Goal: Transaction & Acquisition: Book appointment/travel/reservation

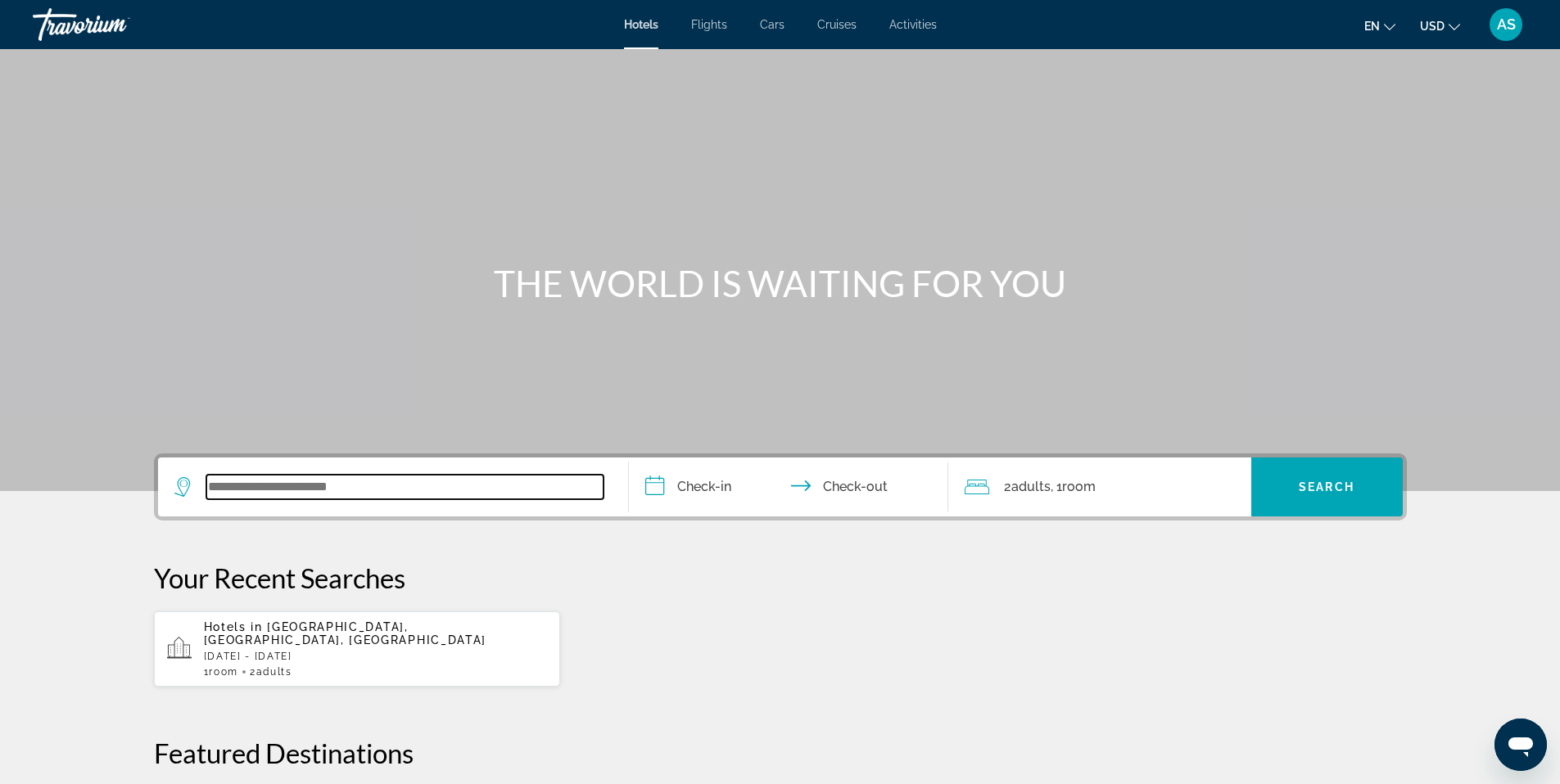
click at [381, 479] on input "Search widget" at bounding box center [405, 487] width 397 height 25
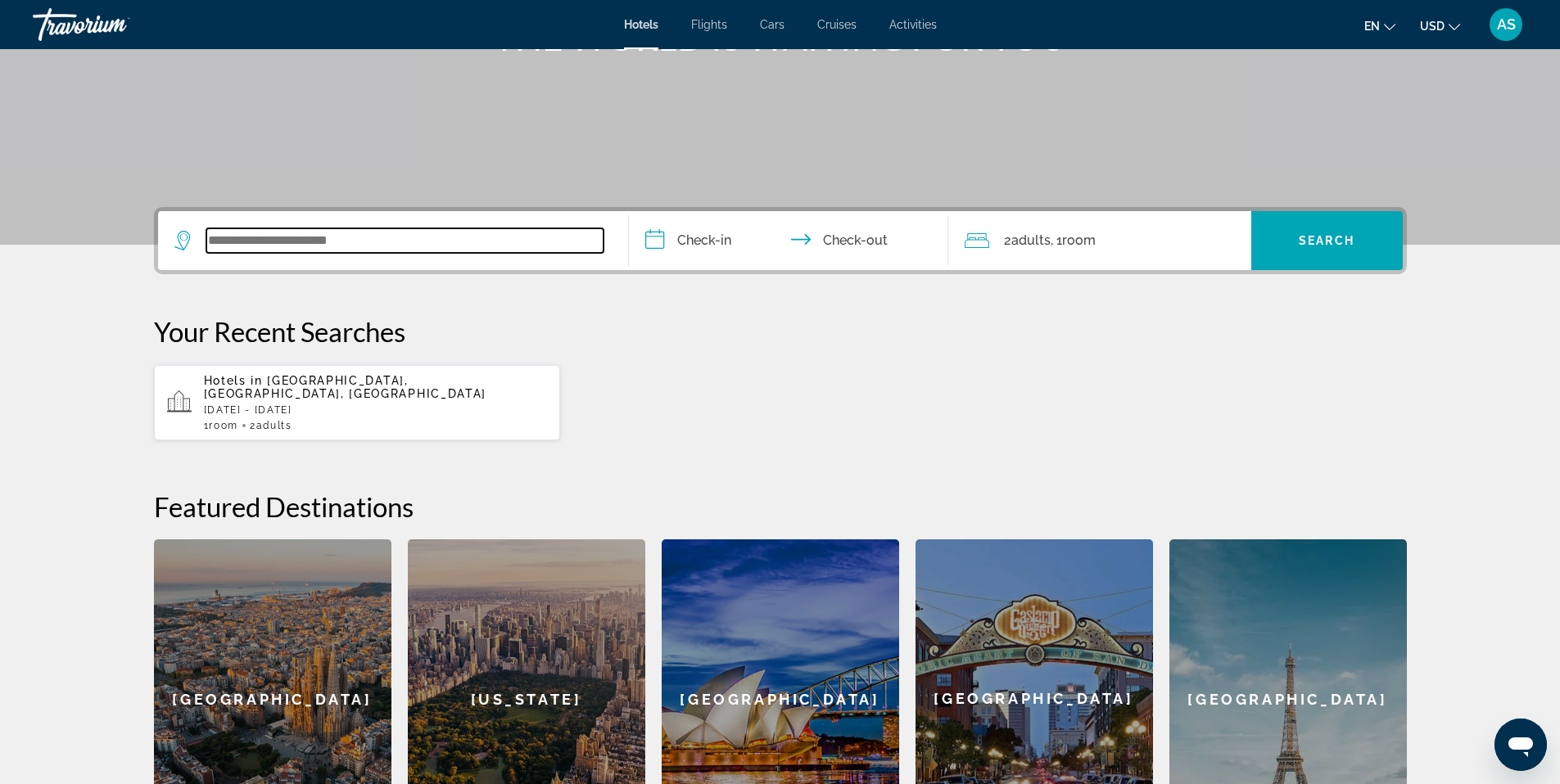
scroll to position [400, 0]
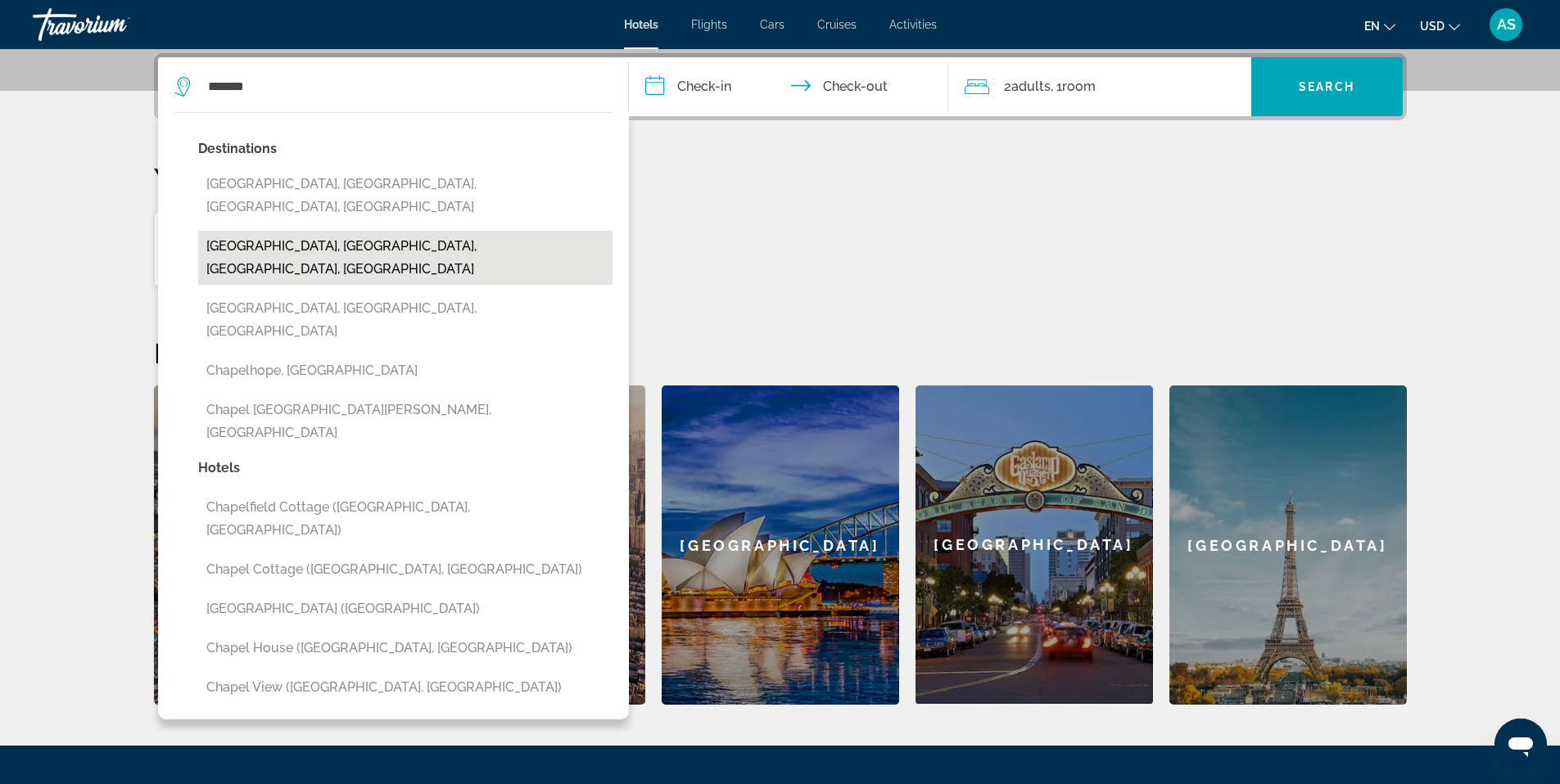
click at [305, 230] on button "[GEOGRAPHIC_DATA], [GEOGRAPHIC_DATA], [GEOGRAPHIC_DATA], [GEOGRAPHIC_DATA]" at bounding box center [406, 257] width 415 height 54
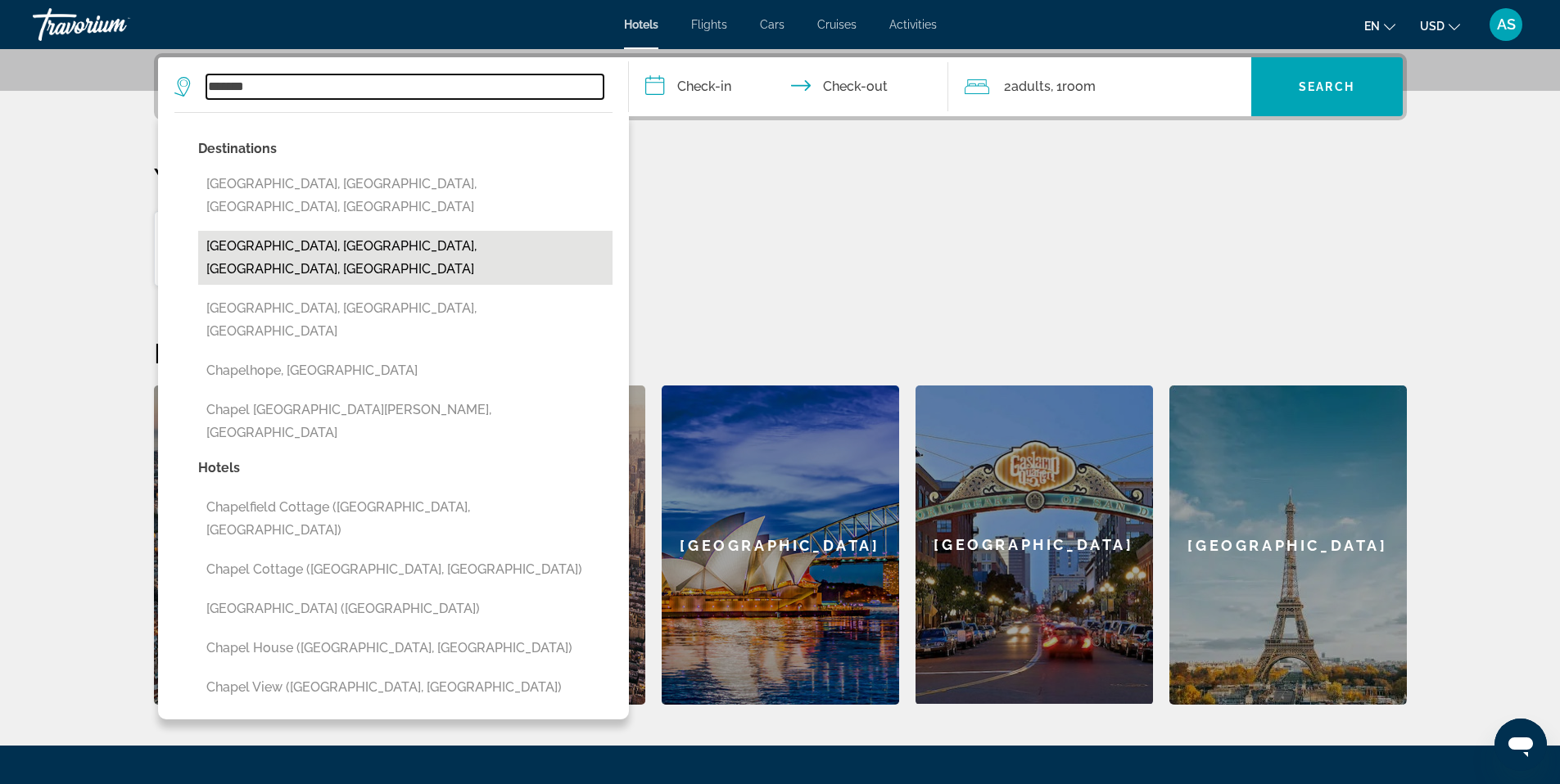
type input "**********"
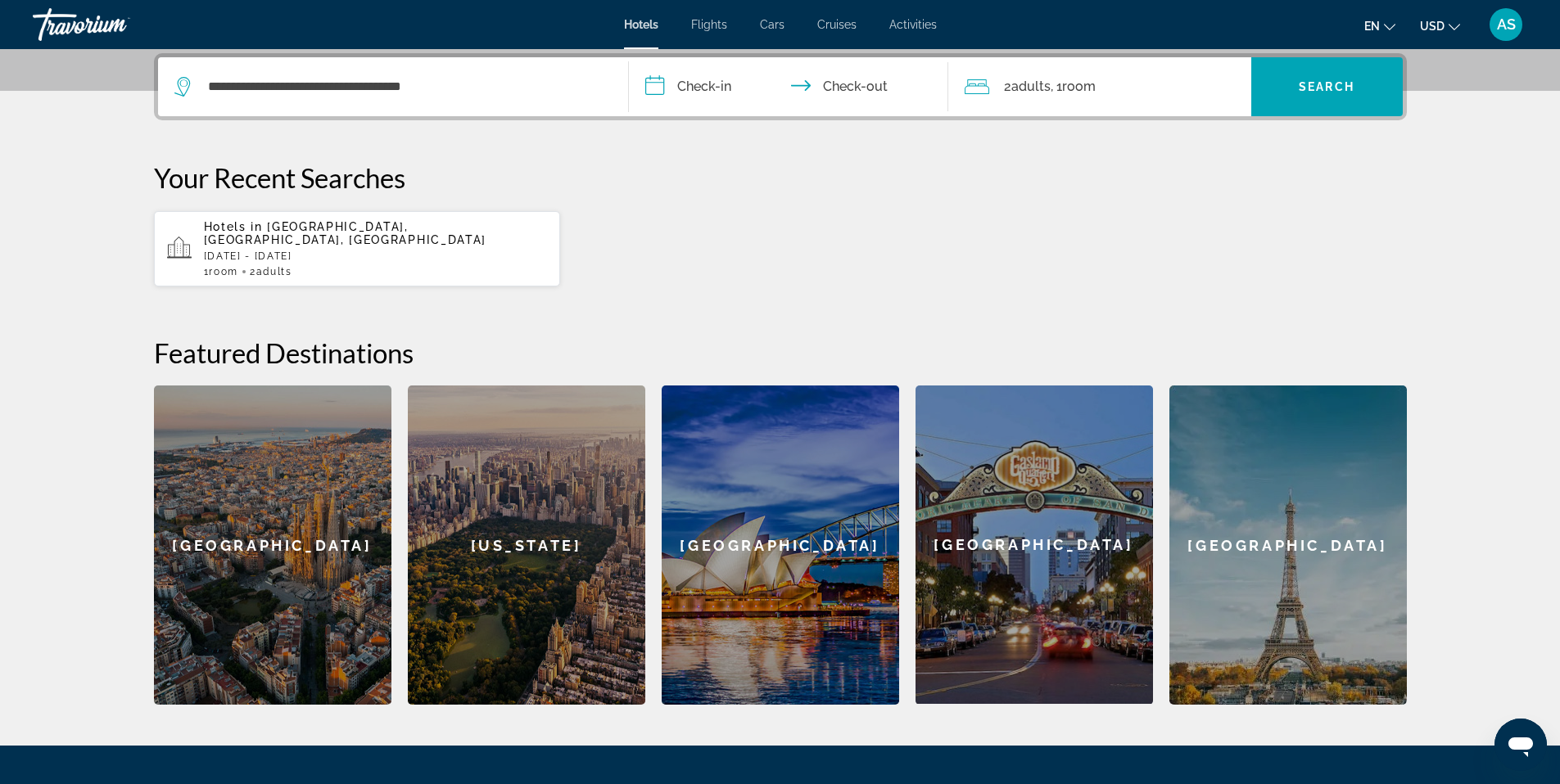
click at [712, 79] on input "**********" at bounding box center [792, 89] width 326 height 64
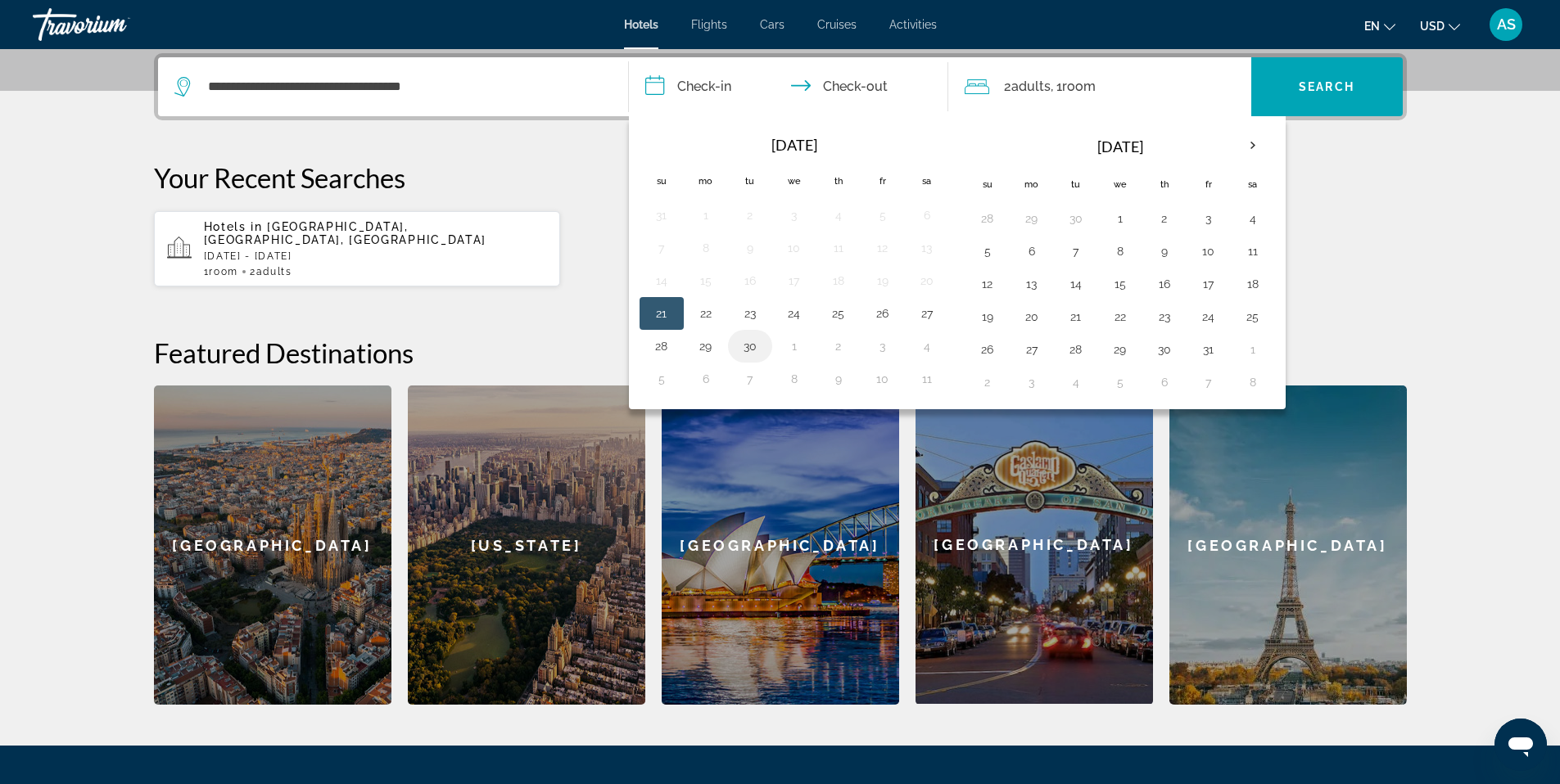
click at [747, 351] on button "30" at bounding box center [750, 346] width 26 height 23
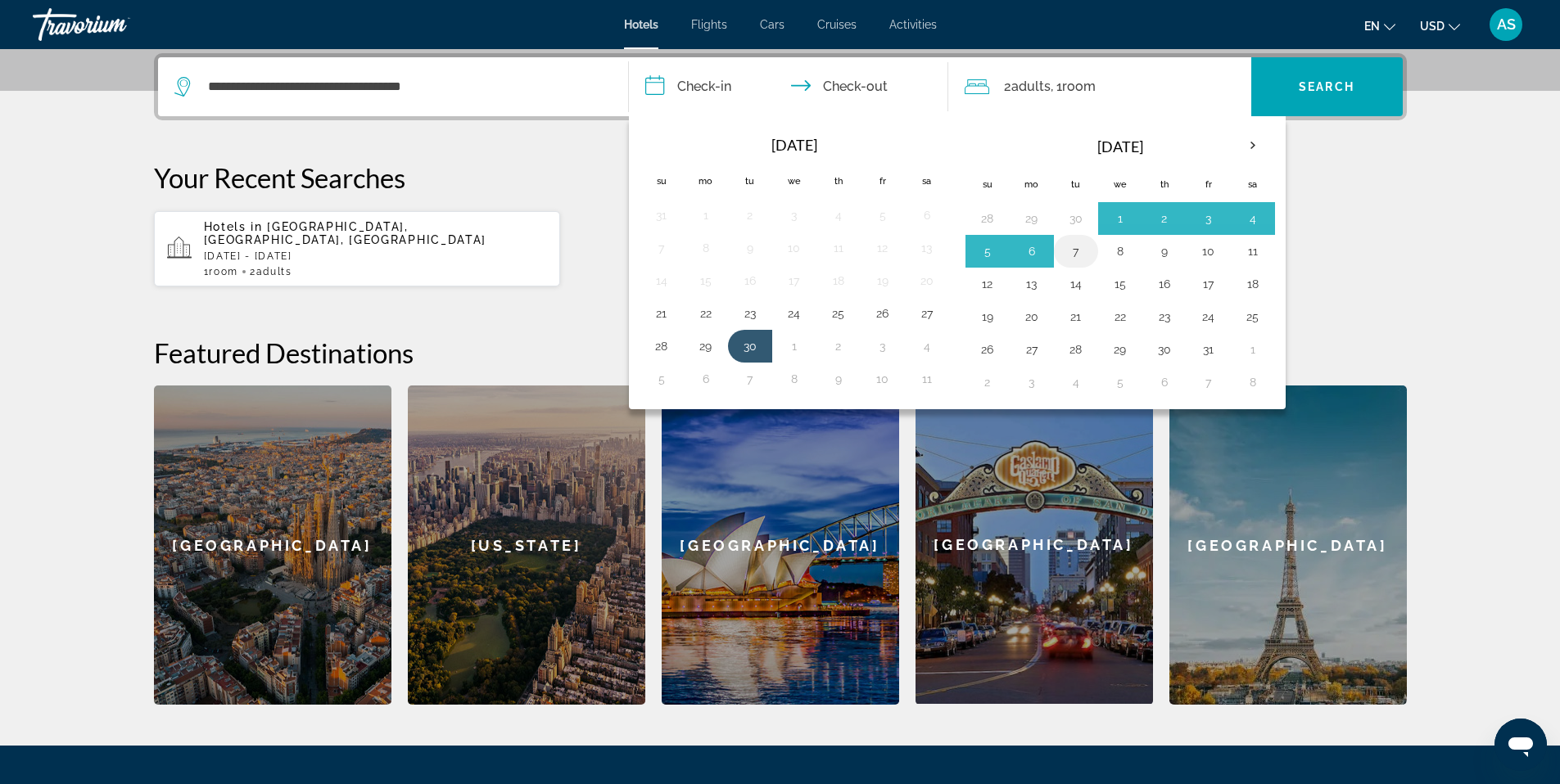
click at [1085, 258] on button "7" at bounding box center [1076, 251] width 26 height 23
type input "**********"
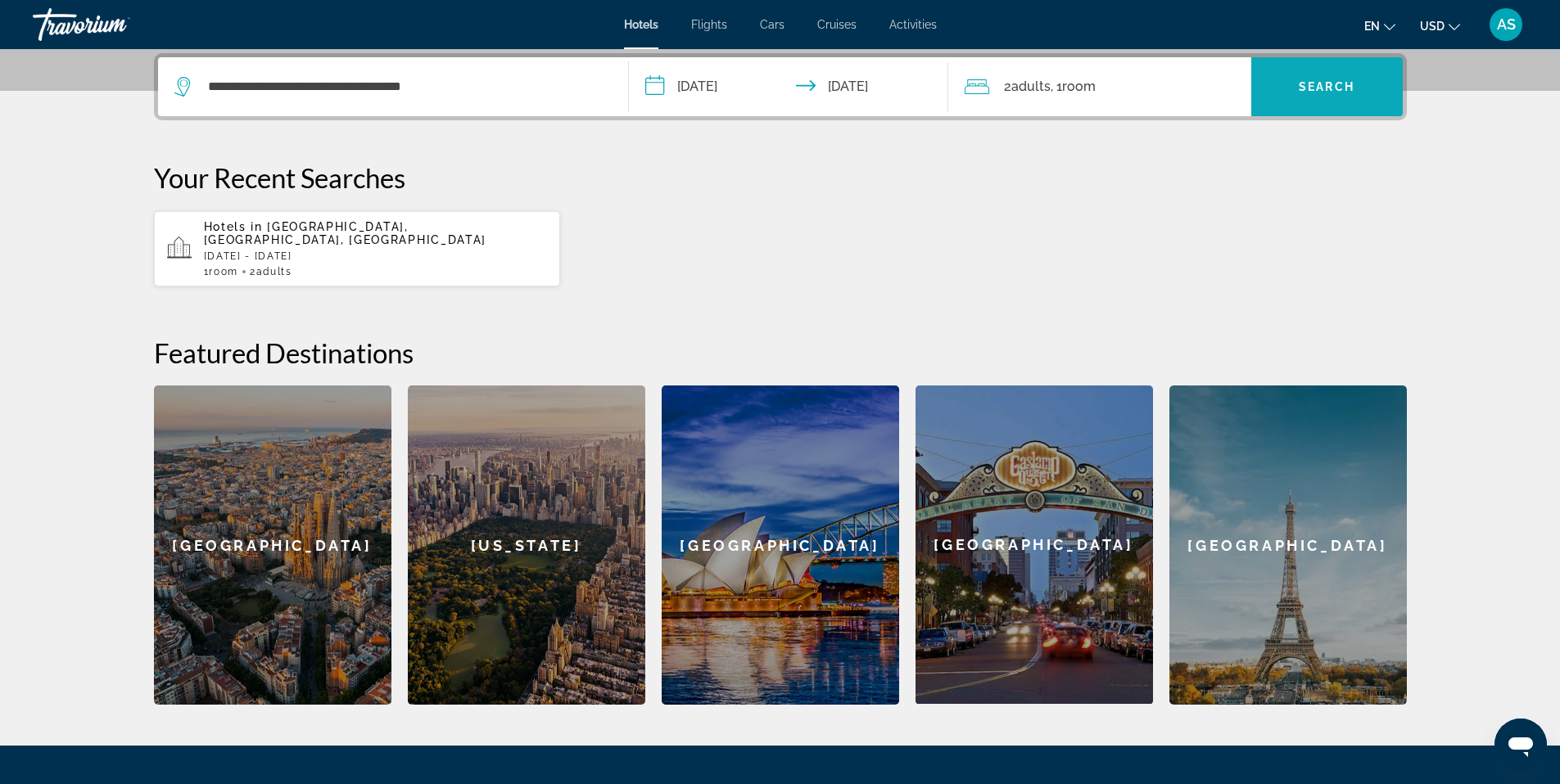
click at [1328, 82] on span "Search" at bounding box center [1327, 87] width 56 height 13
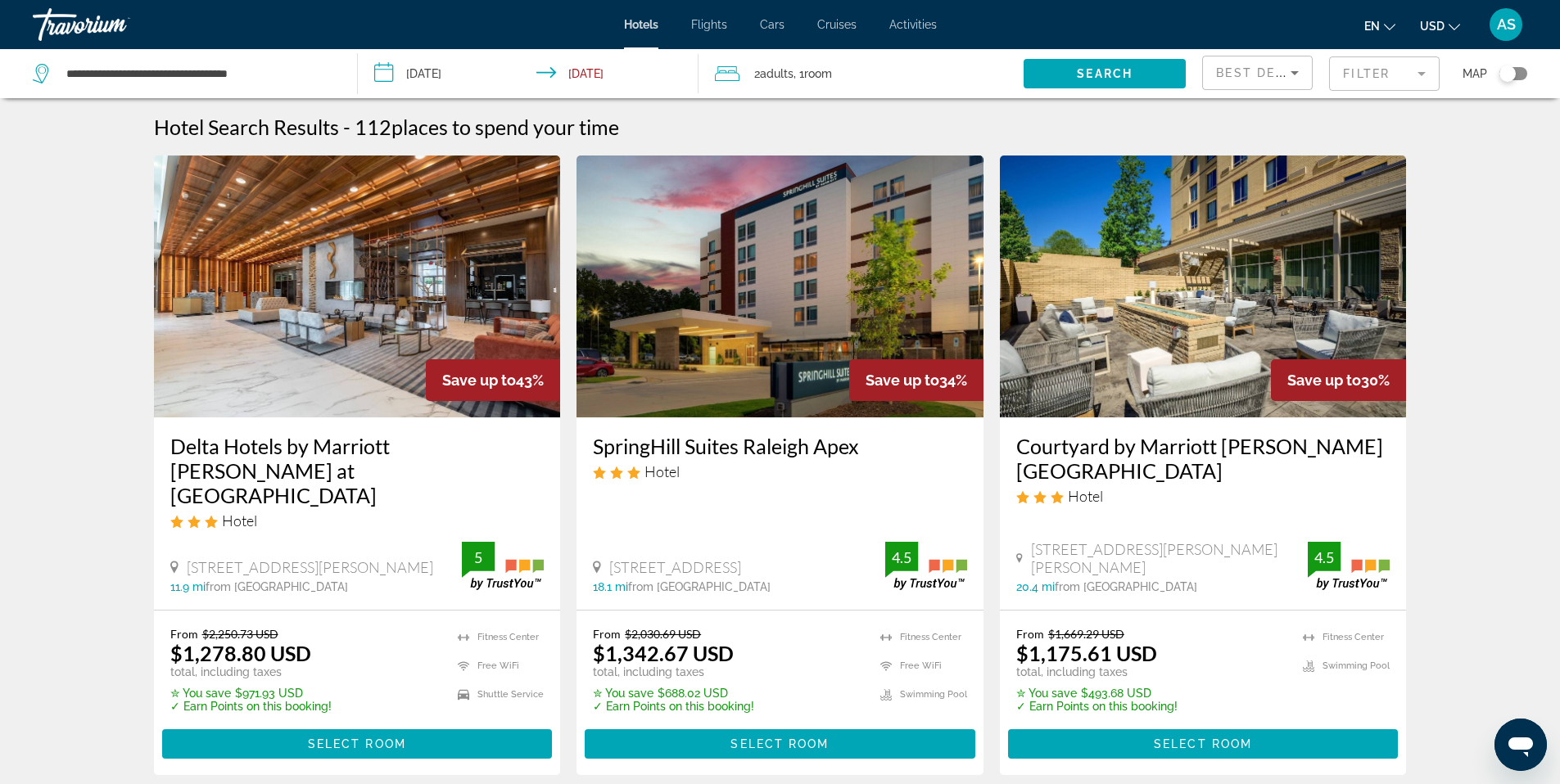
click at [1385, 71] on mat-form-field "Filter" at bounding box center [1383, 73] width 110 height 34
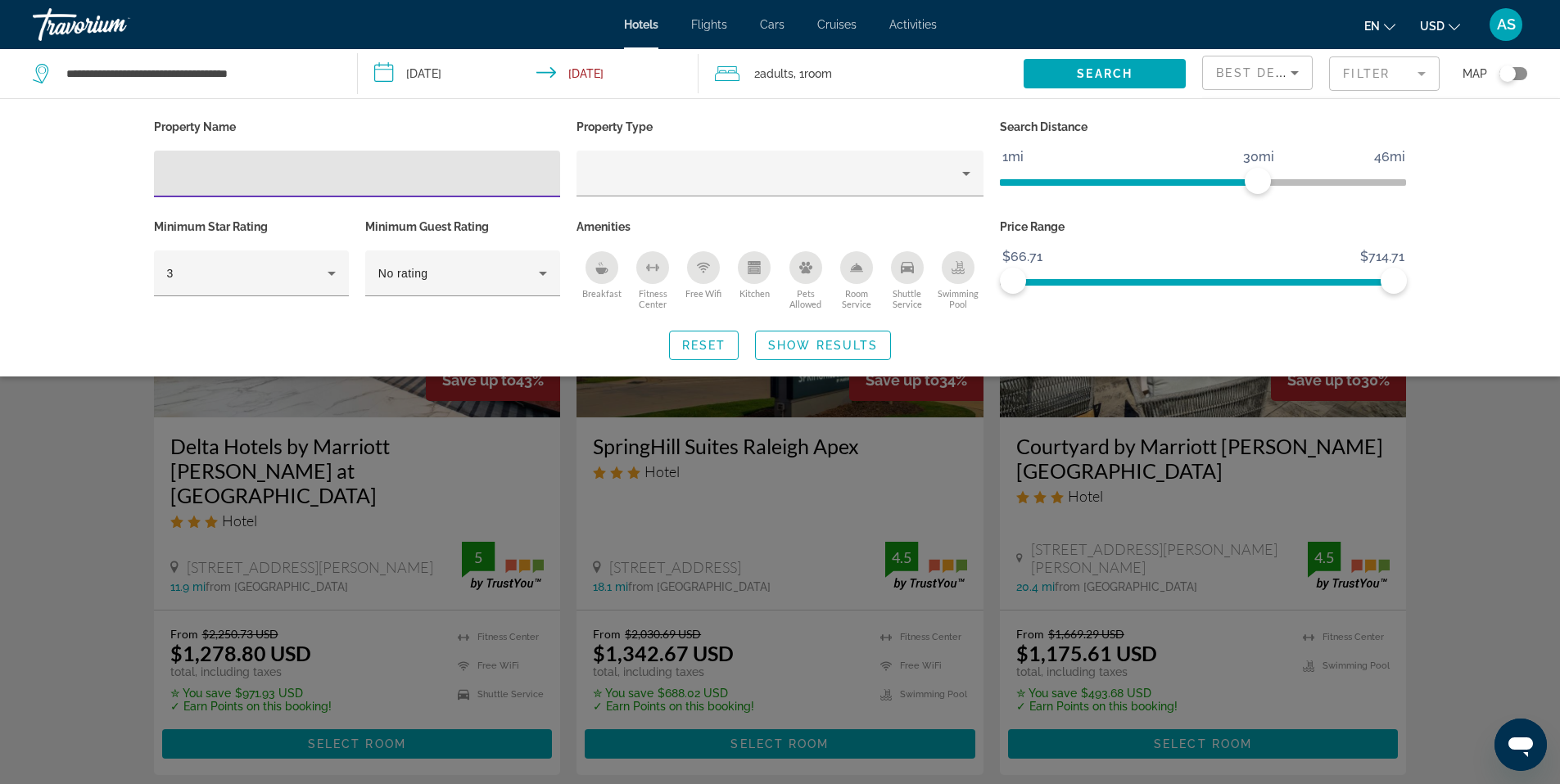
click at [1291, 74] on icon "Sort by" at bounding box center [1294, 72] width 19 height 19
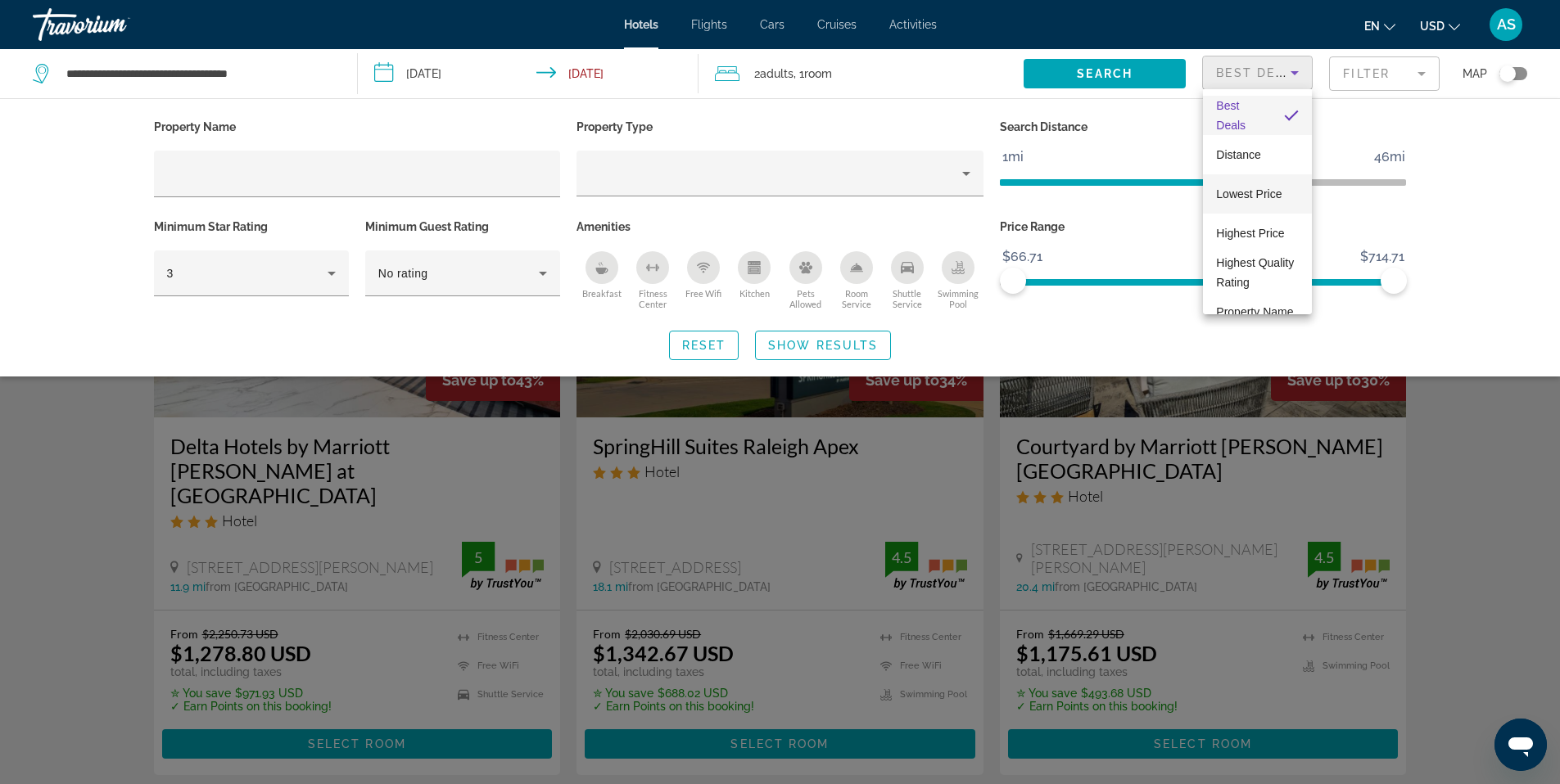
click at [1243, 185] on span "Lowest Price" at bounding box center [1248, 193] width 66 height 19
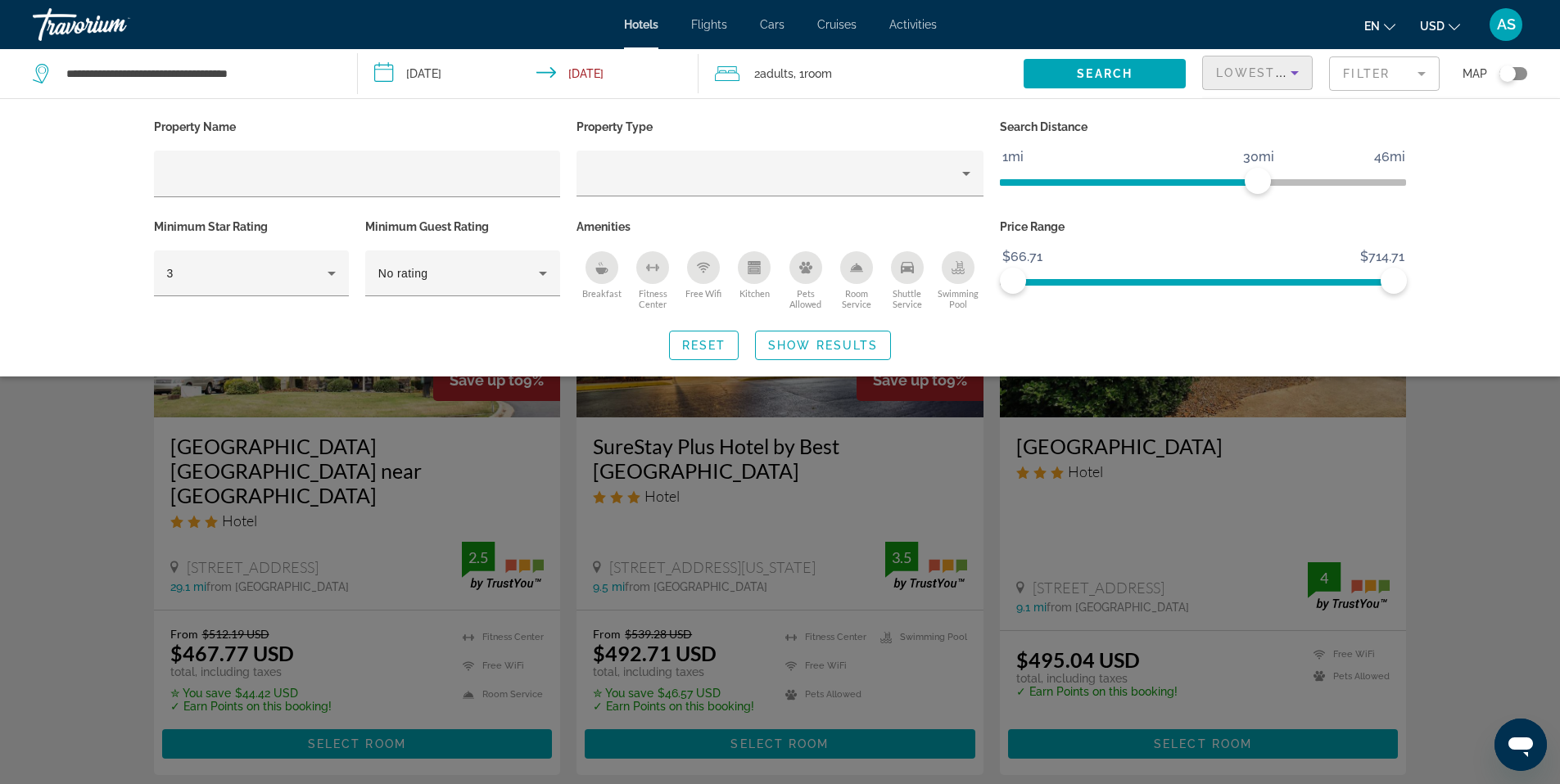
click at [1488, 501] on div "Search widget" at bounding box center [780, 515] width 1560 height 539
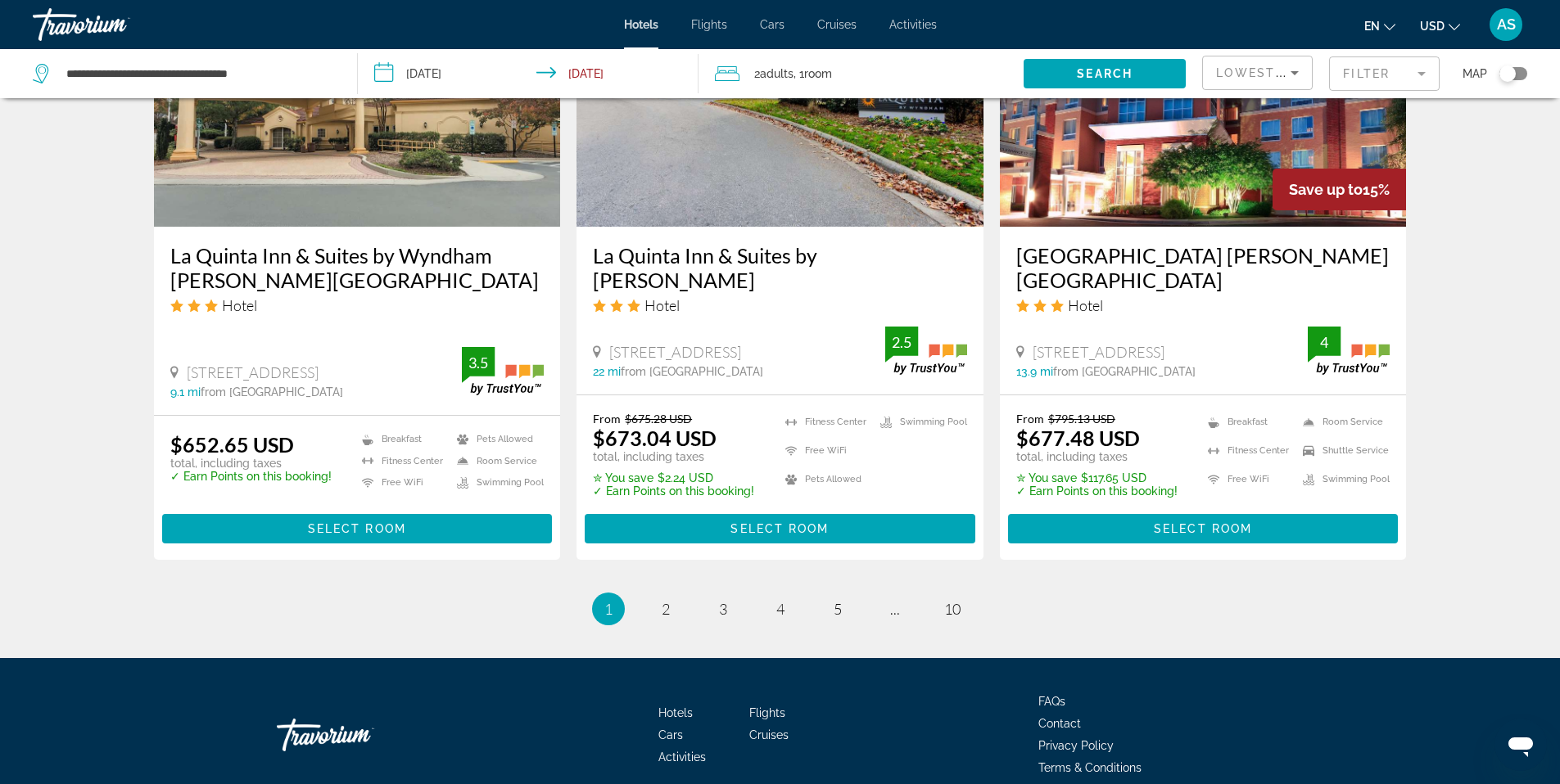
scroll to position [2105, 0]
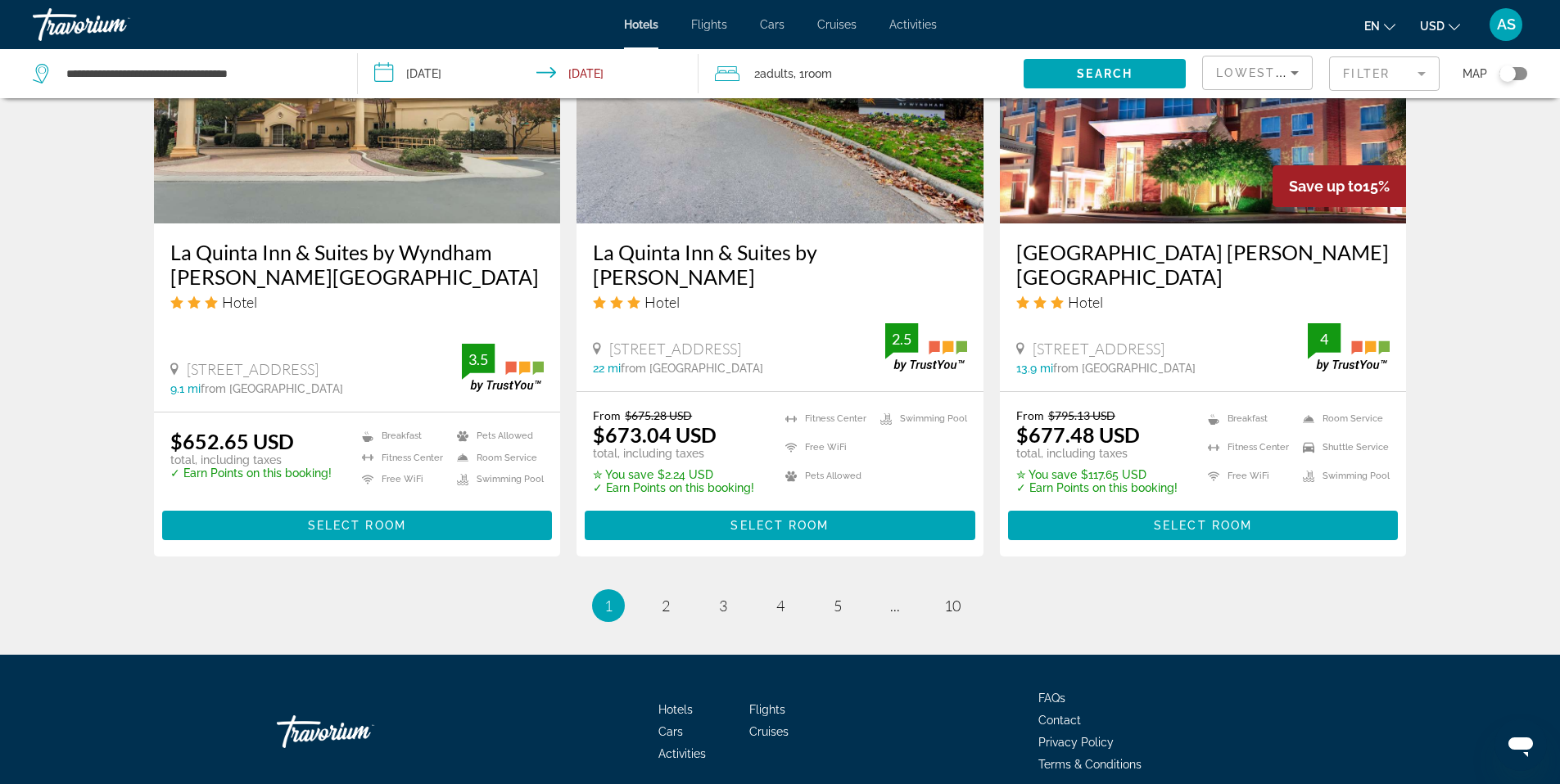
click at [1358, 70] on mat-form-field "Filter" at bounding box center [1383, 73] width 110 height 34
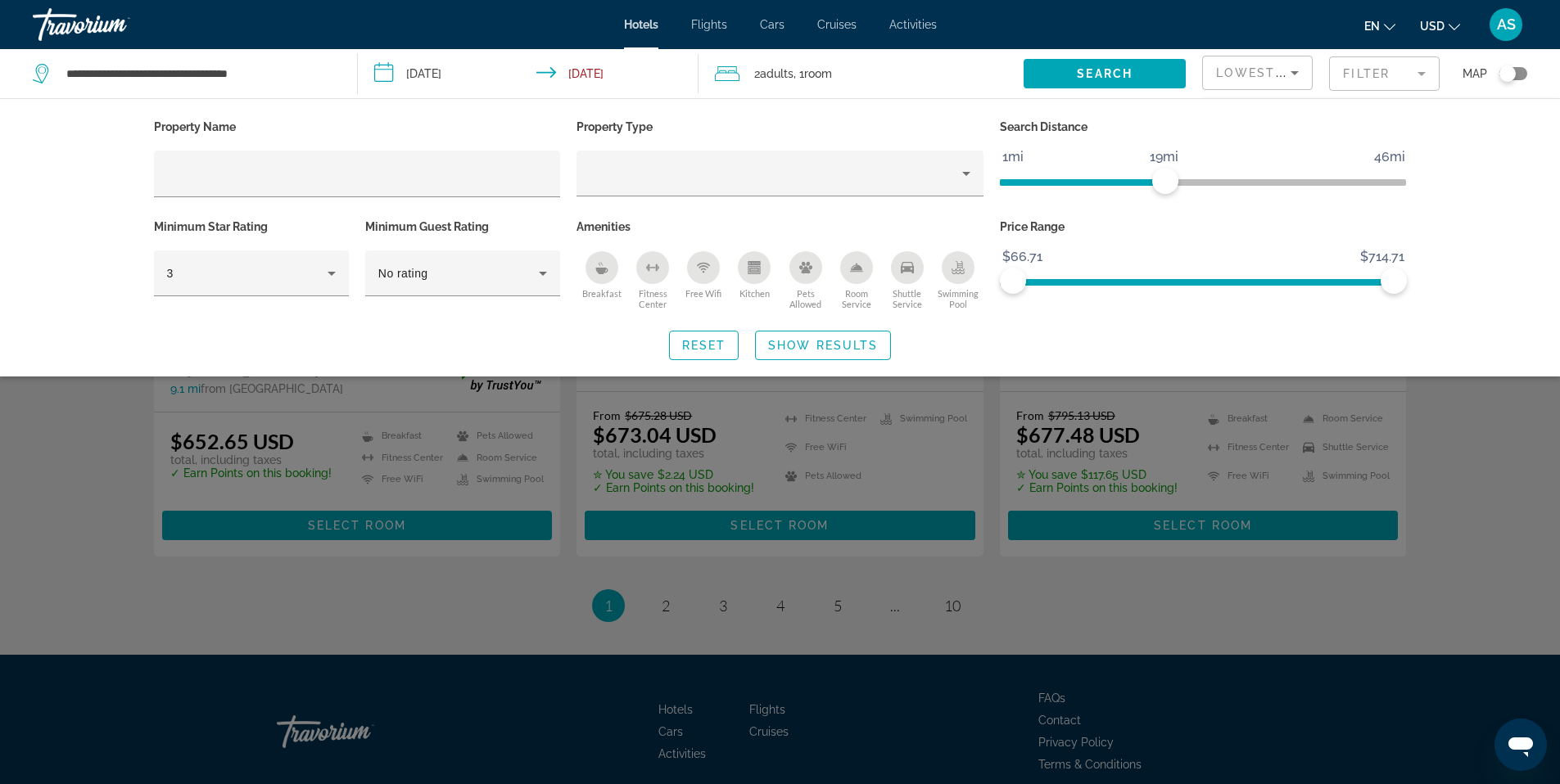
click at [1162, 182] on ngx-slider "1mi 46mi 19mi" at bounding box center [1204, 181] width 407 height 4
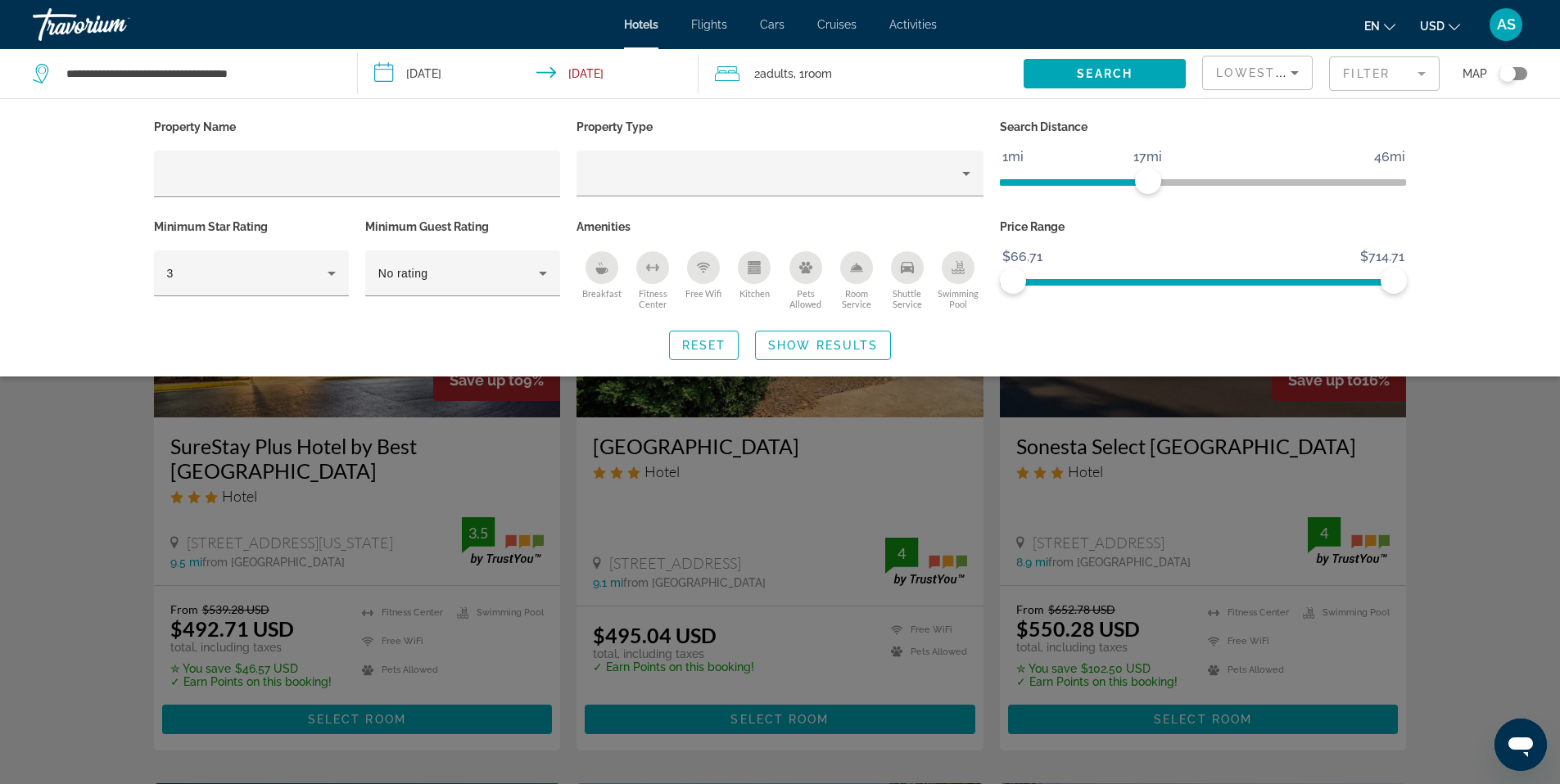
click at [1149, 182] on ngx-slider "1mi 46mi 17mi" at bounding box center [1204, 181] width 407 height 4
click at [1121, 183] on span "ngx-slider" at bounding box center [1074, 182] width 148 height 6
drag, startPoint x: 1126, startPoint y: 185, endPoint x: 1091, endPoint y: 190, distance: 35.4
click at [1091, 190] on span "ngx-slider" at bounding box center [1089, 180] width 26 height 26
click at [827, 350] on span "Show Results" at bounding box center [823, 345] width 110 height 13
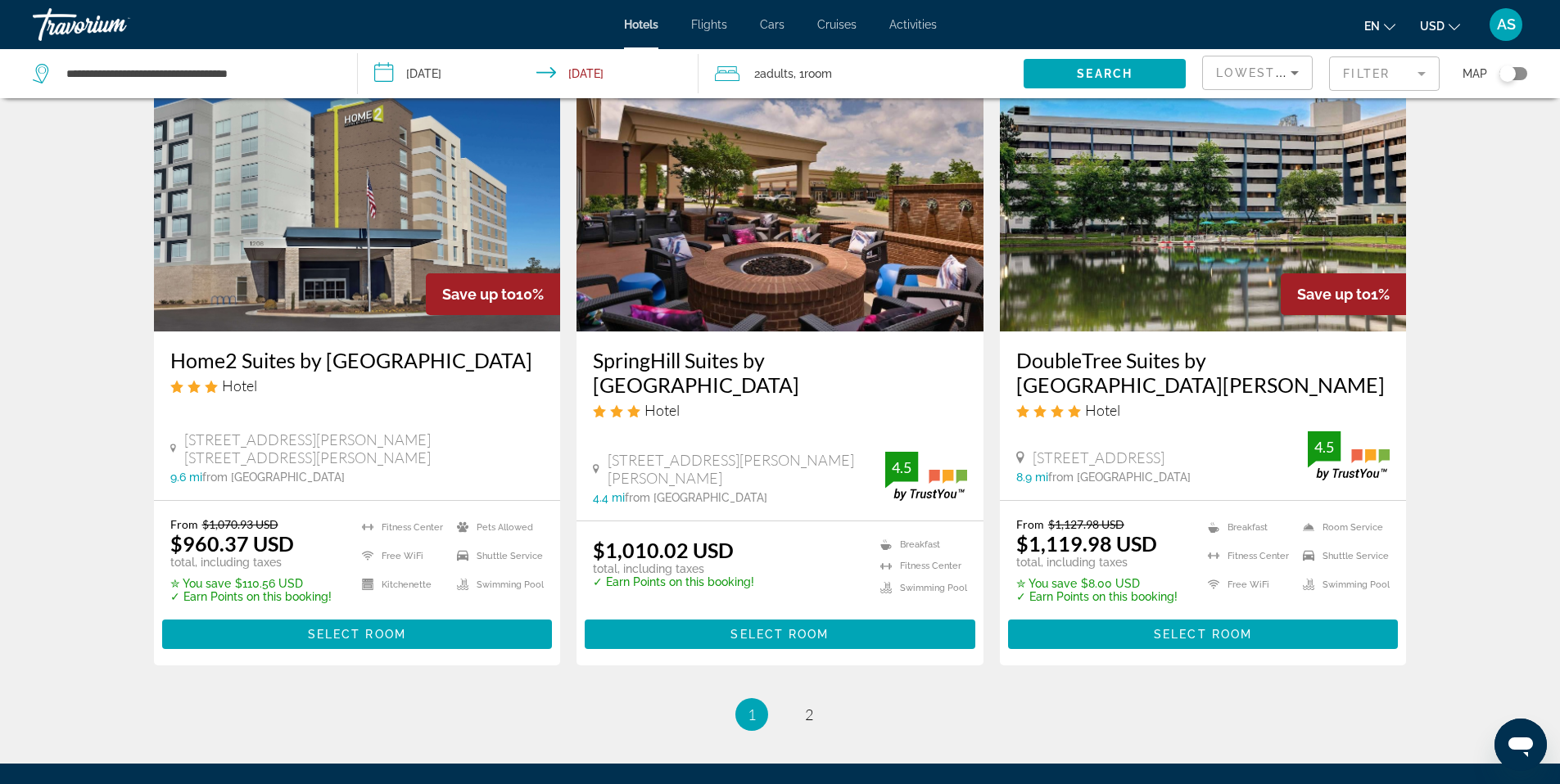
scroll to position [2037, 0]
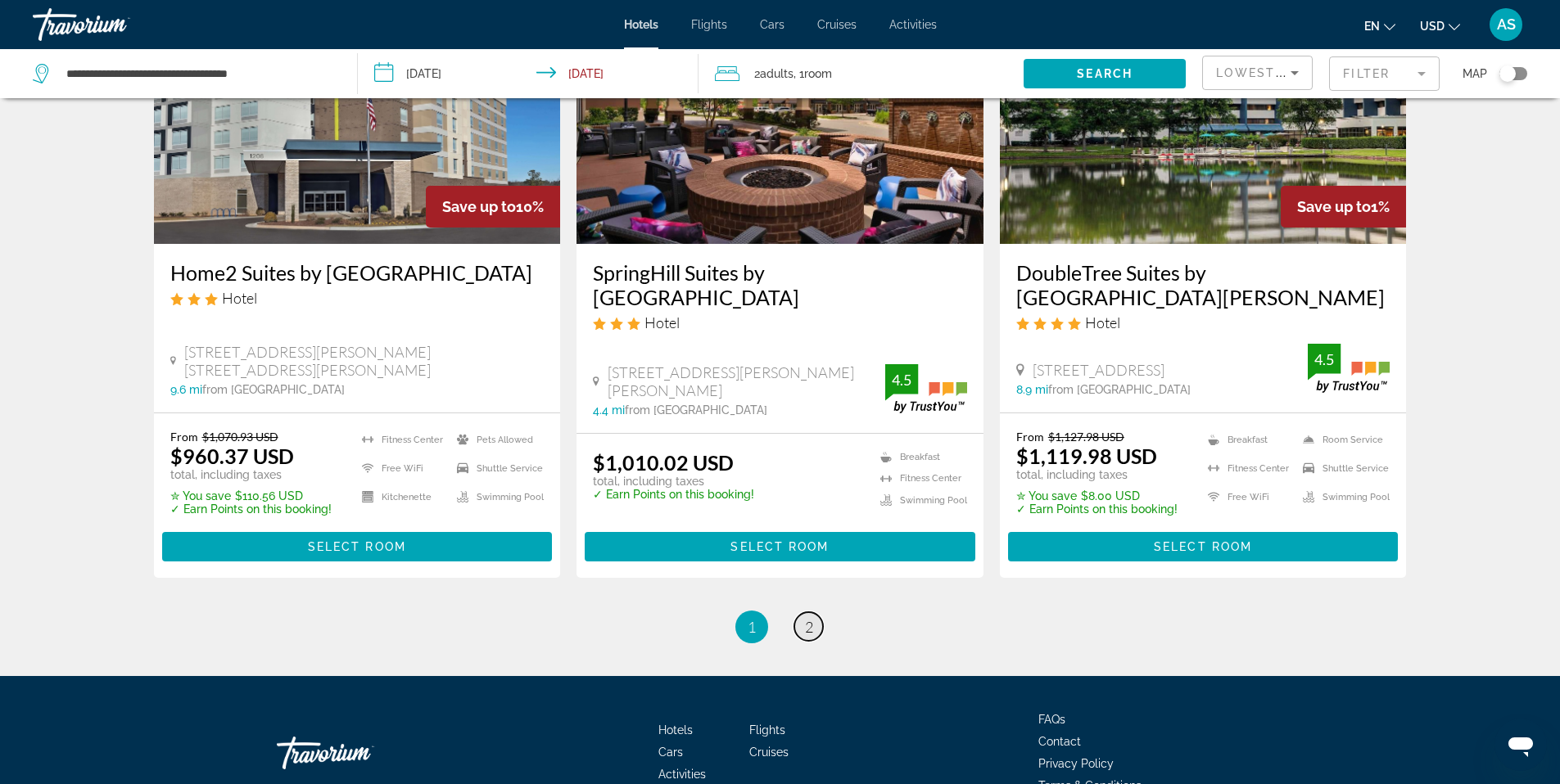
click at [805, 636] on span "2" at bounding box center [808, 627] width 8 height 18
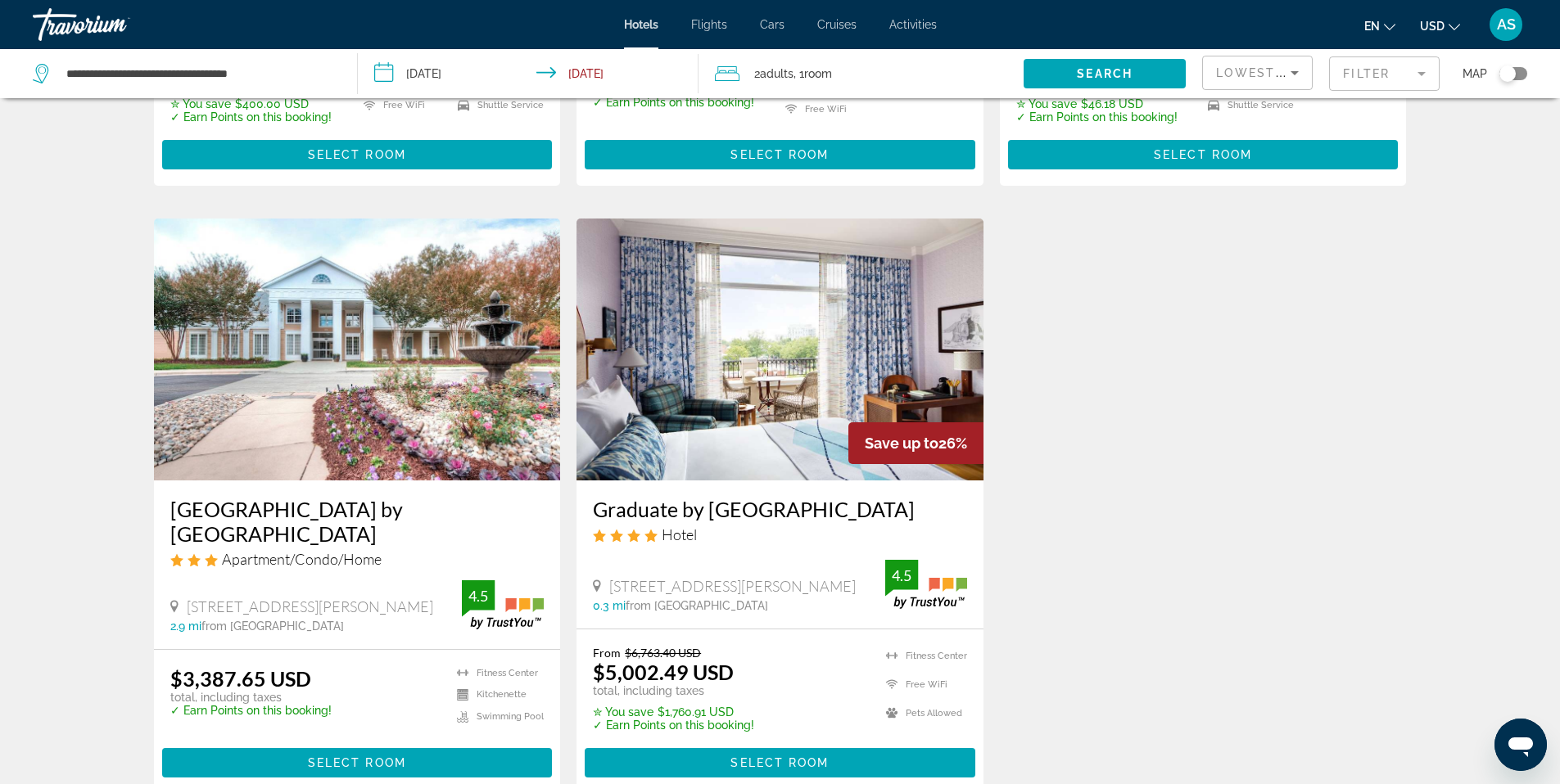
scroll to position [2084, 0]
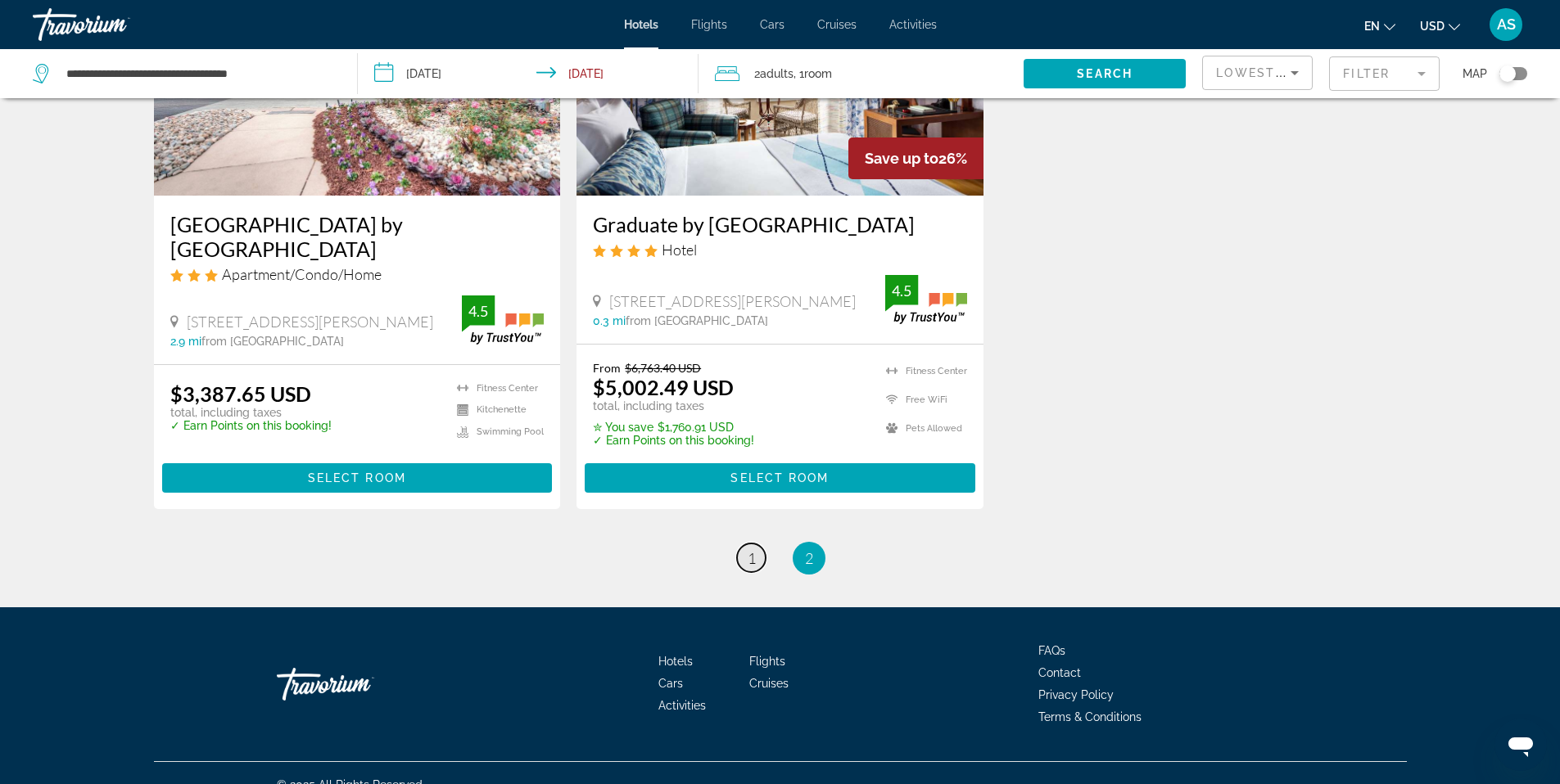
click at [754, 549] on span "1" at bounding box center [751, 557] width 8 height 18
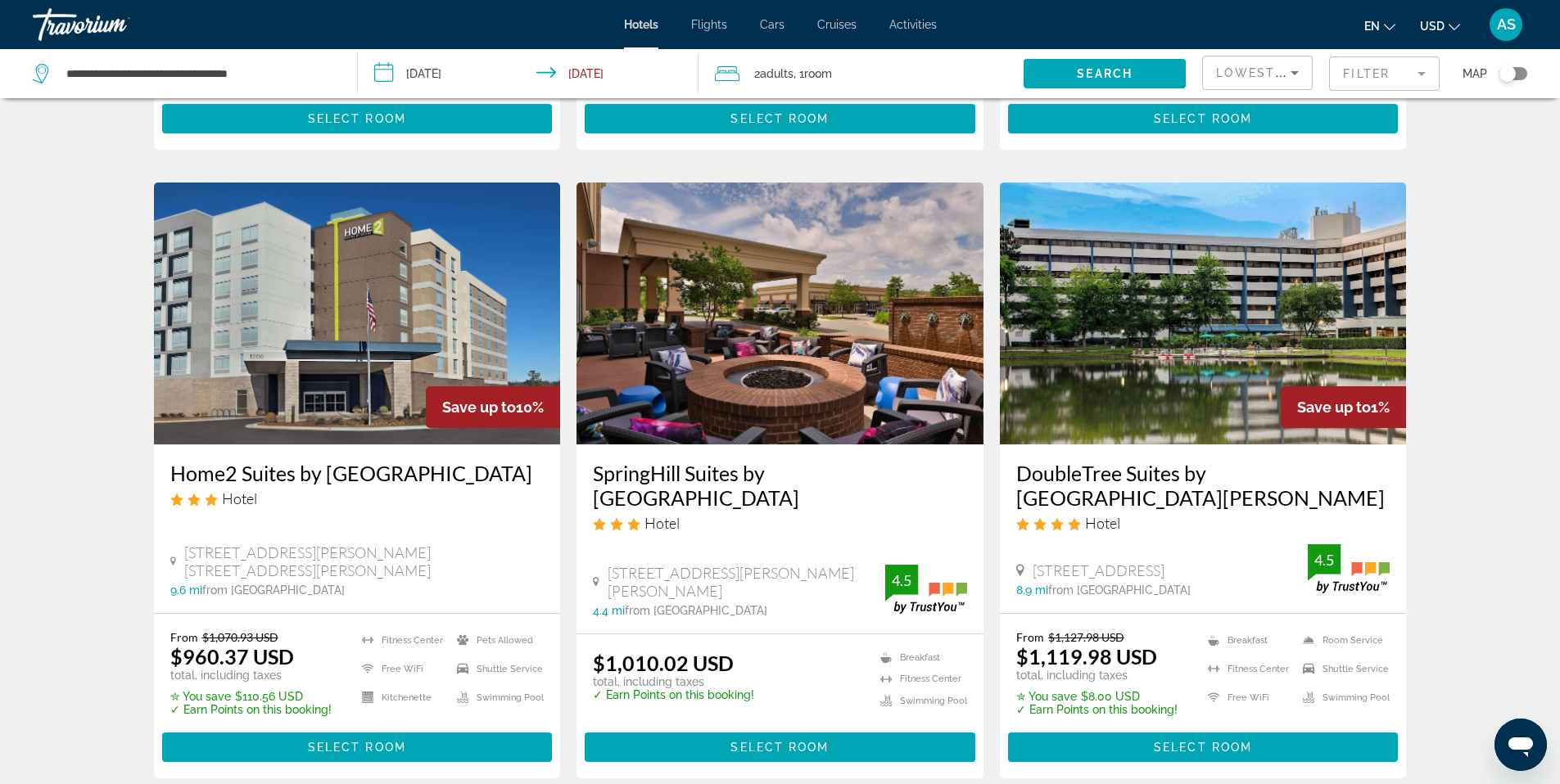
scroll to position [2007, 0]
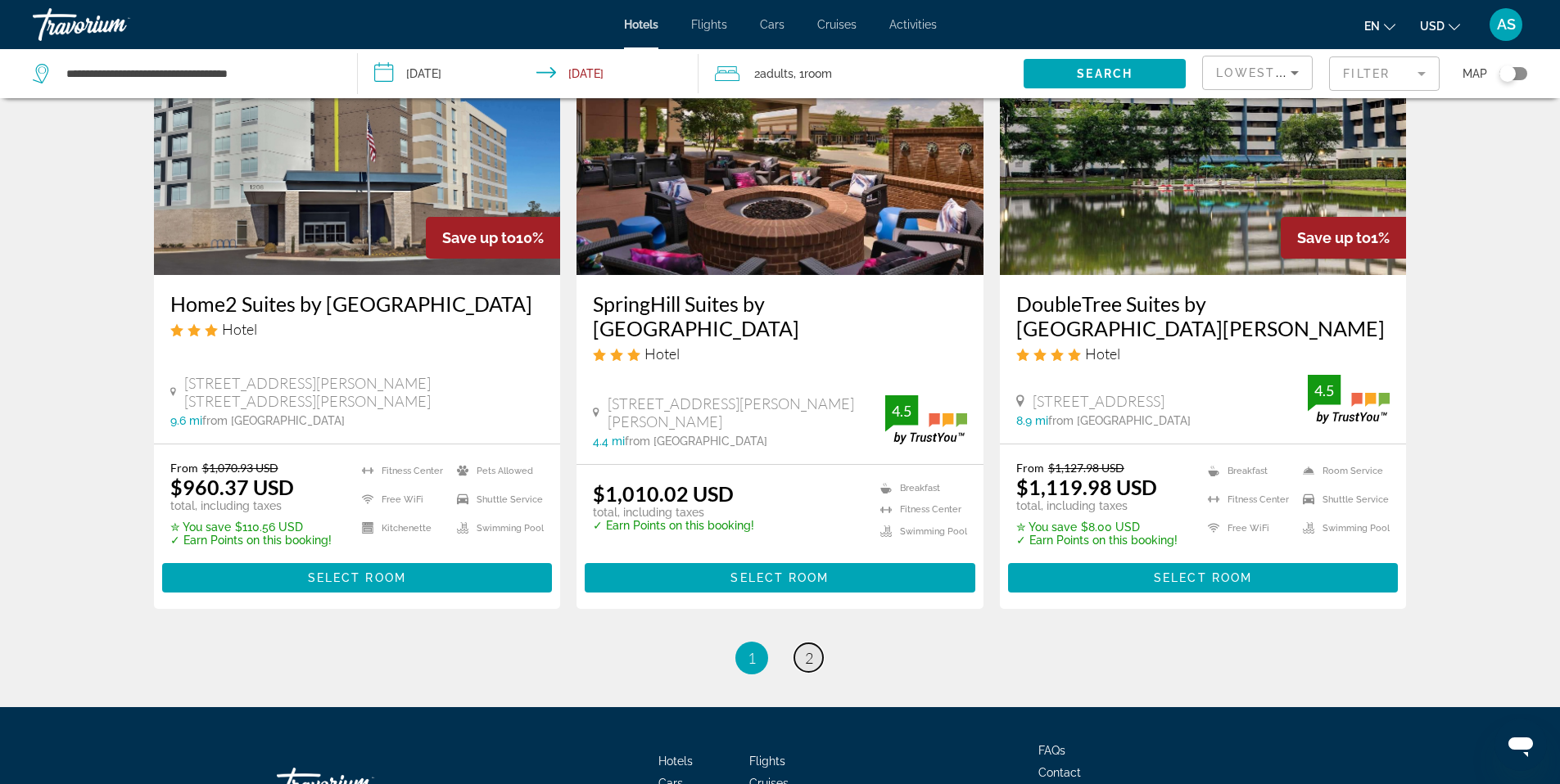
click at [814, 672] on link "page 2" at bounding box center [808, 657] width 29 height 29
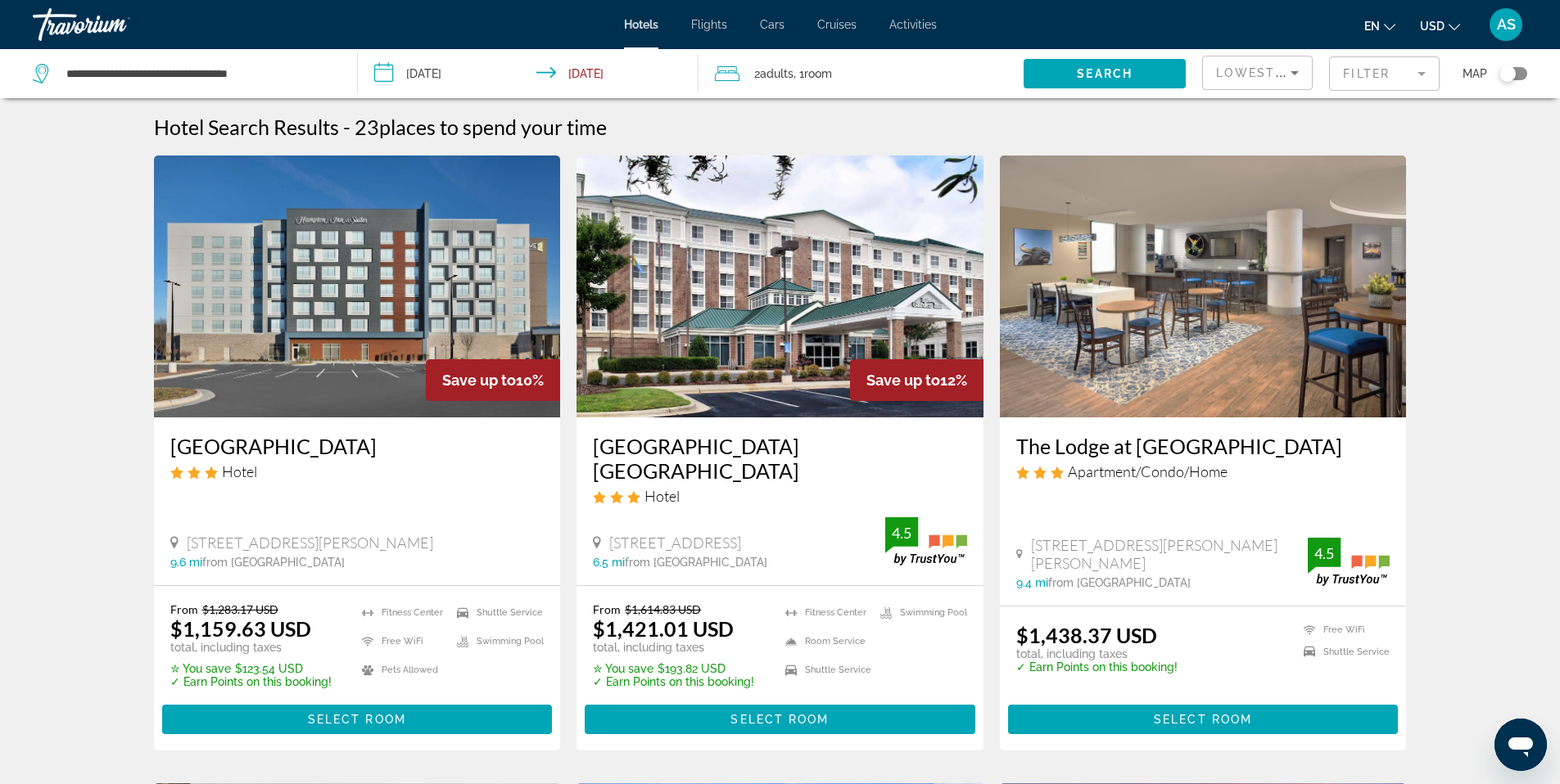
click at [718, 26] on span "Flights" at bounding box center [708, 24] width 36 height 13
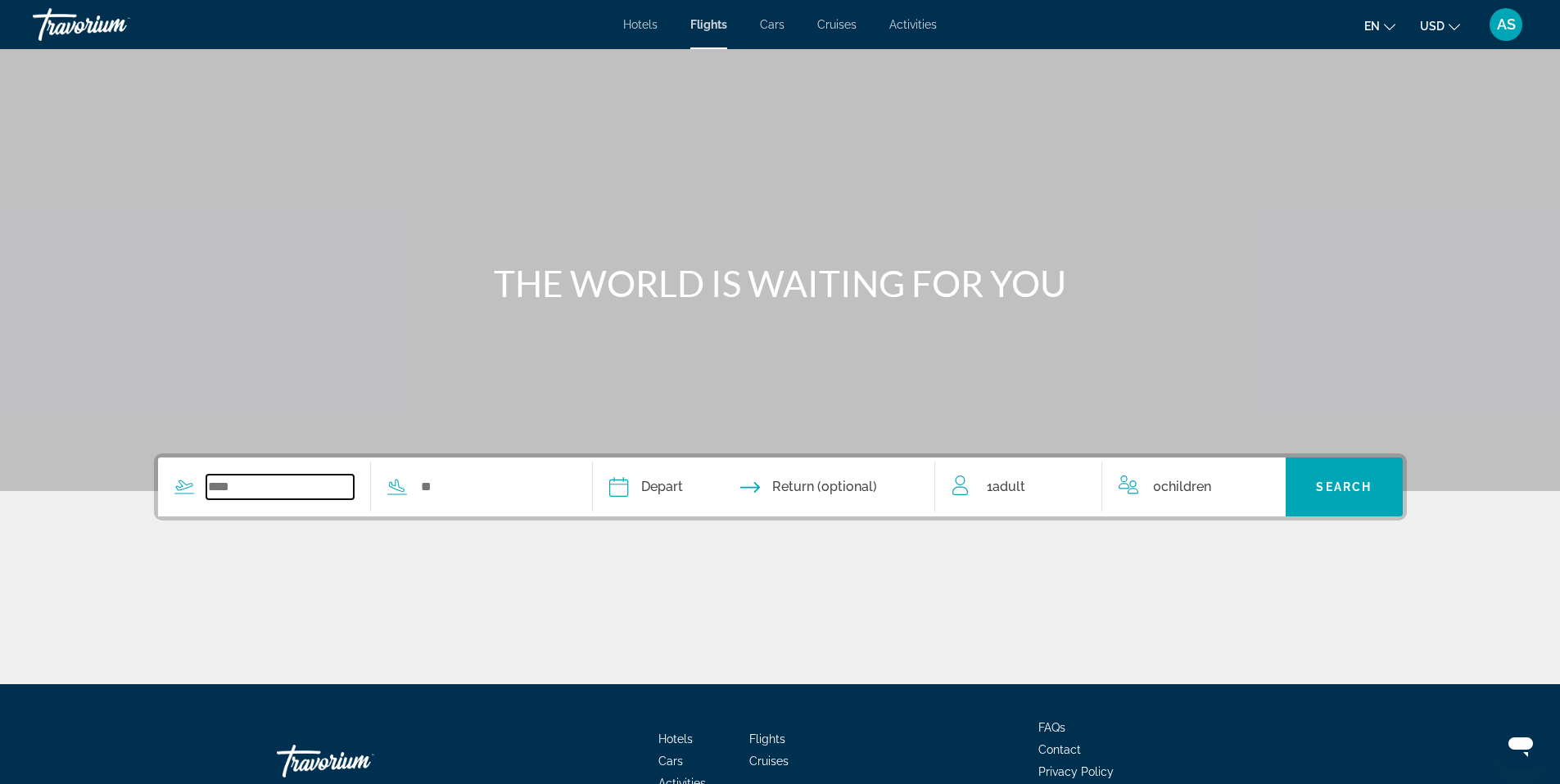
click at [236, 488] on input "Search widget" at bounding box center [281, 487] width 148 height 25
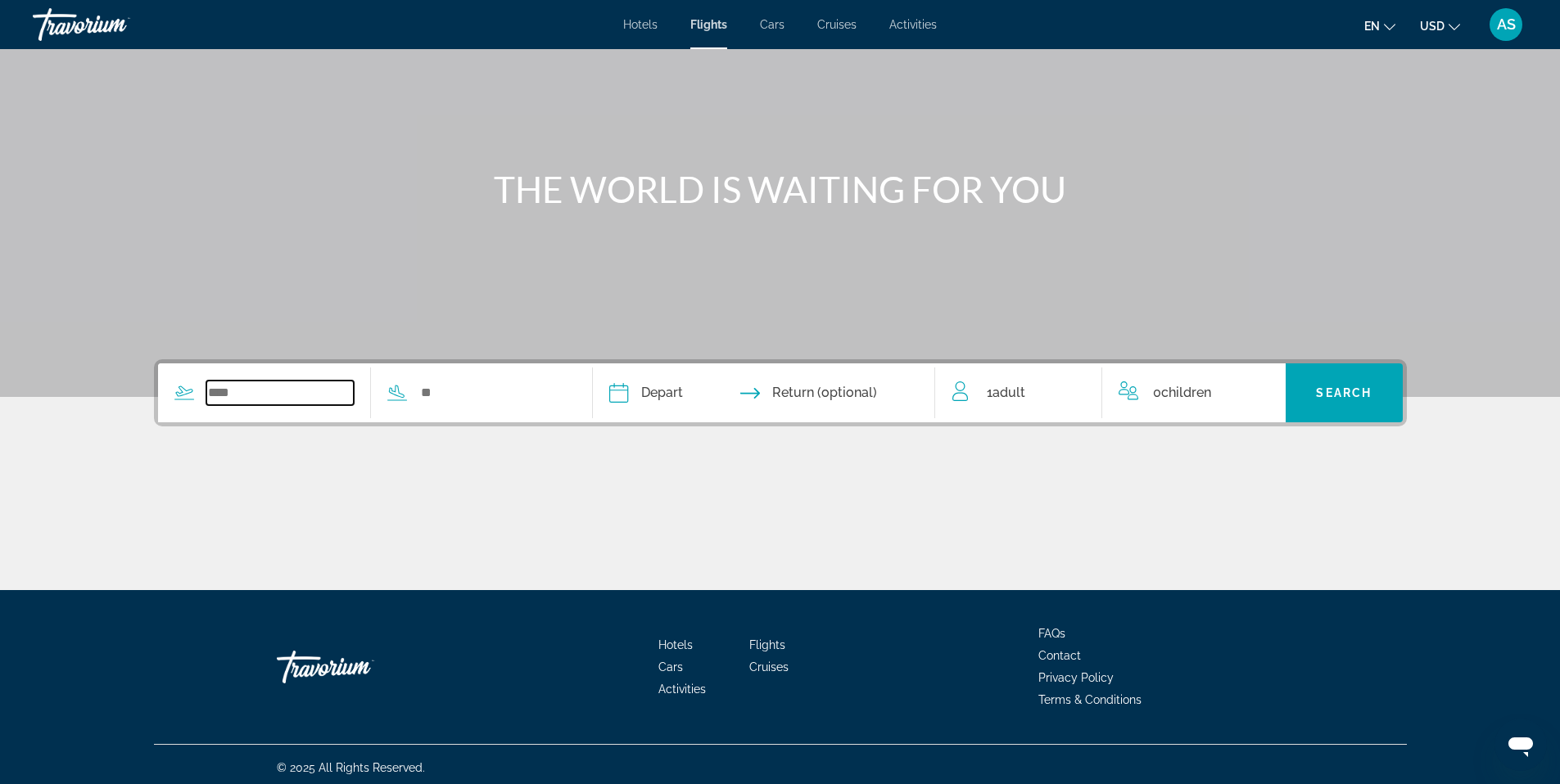
scroll to position [101, 0]
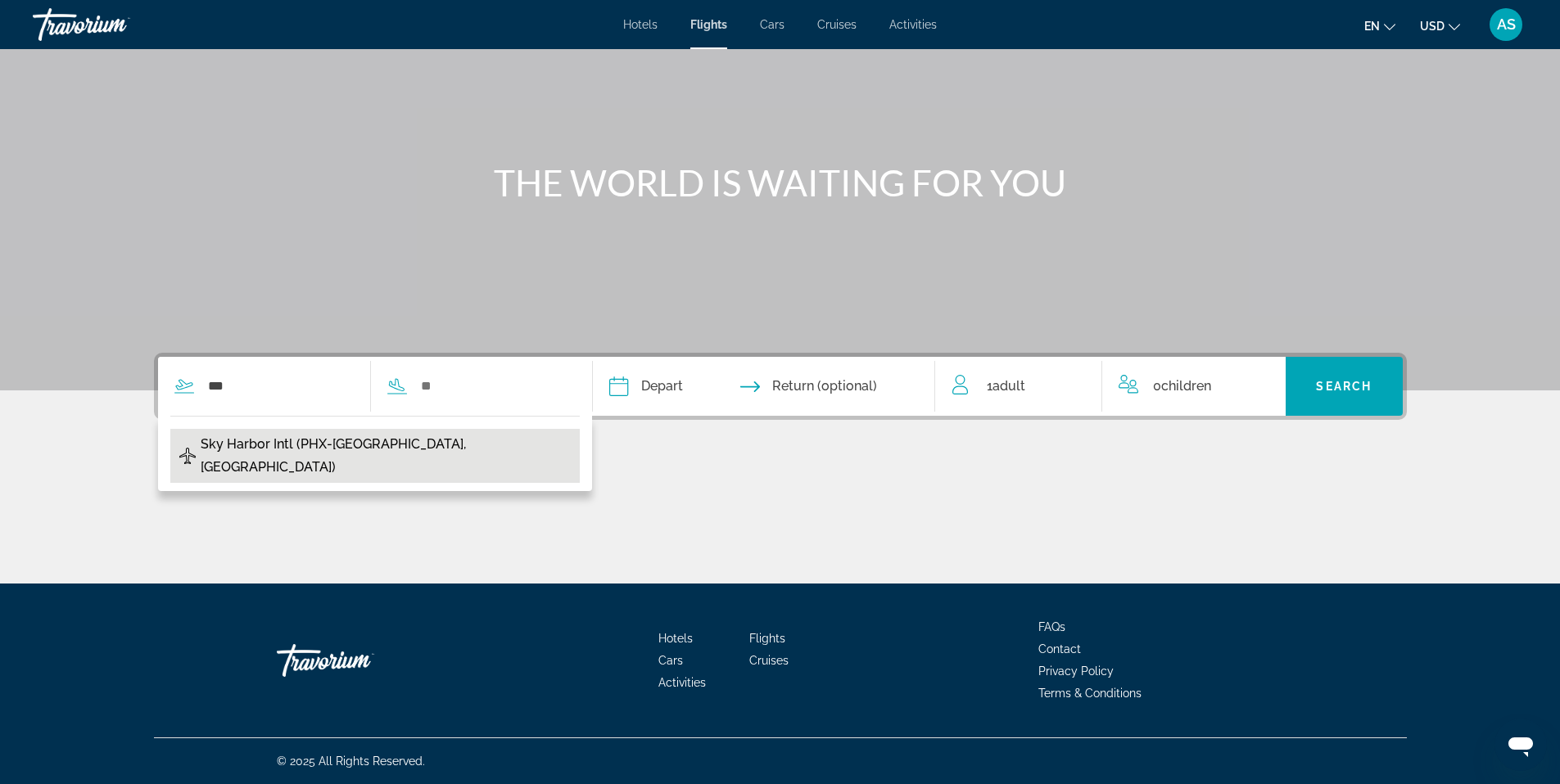
click at [304, 448] on span "Sky Harbor Intl (PHX-[GEOGRAPHIC_DATA], [GEOGRAPHIC_DATA])" at bounding box center [386, 456] width 371 height 46
type input "**********"
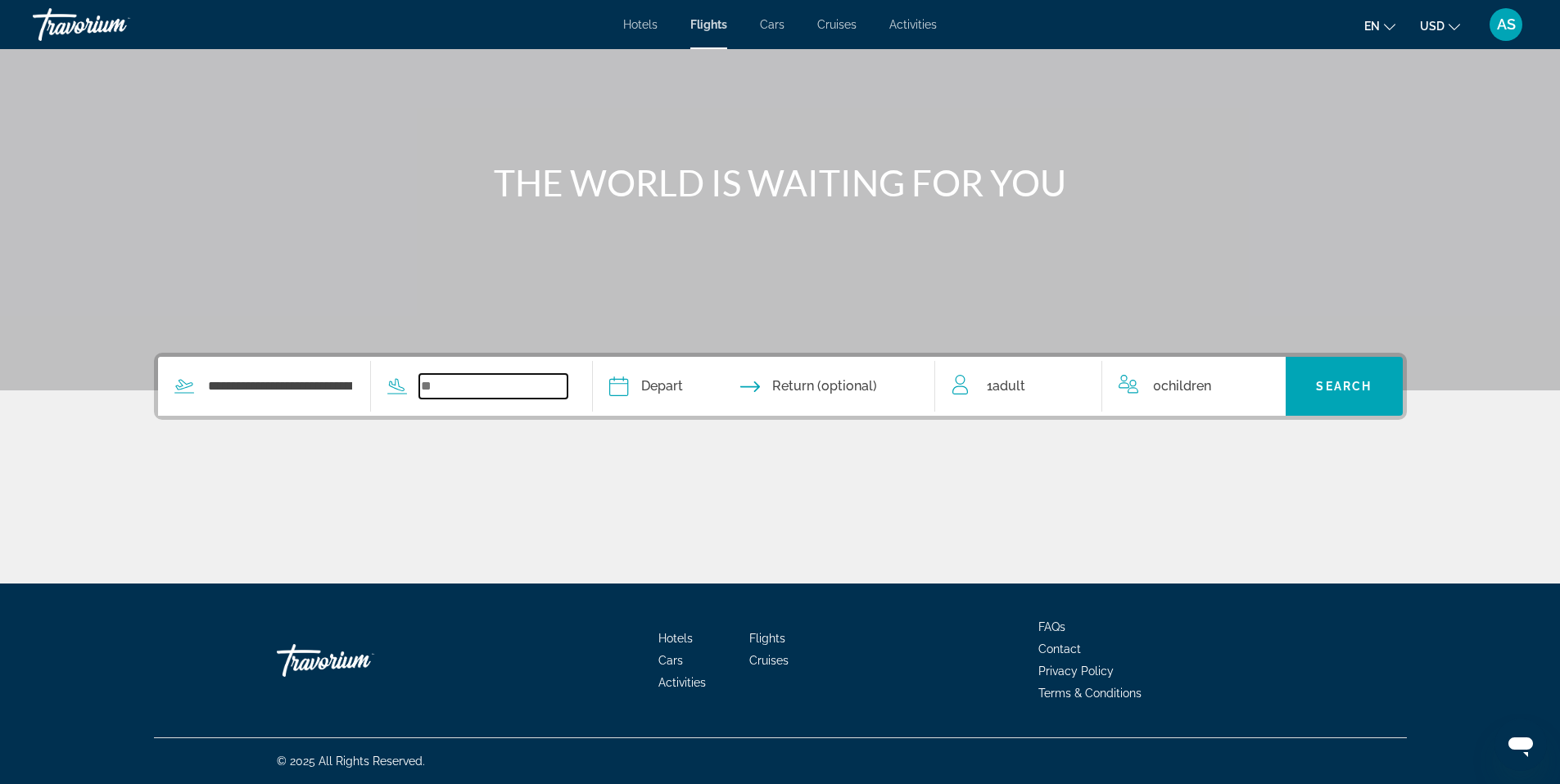
click at [478, 387] on input "Search widget" at bounding box center [493, 386] width 148 height 25
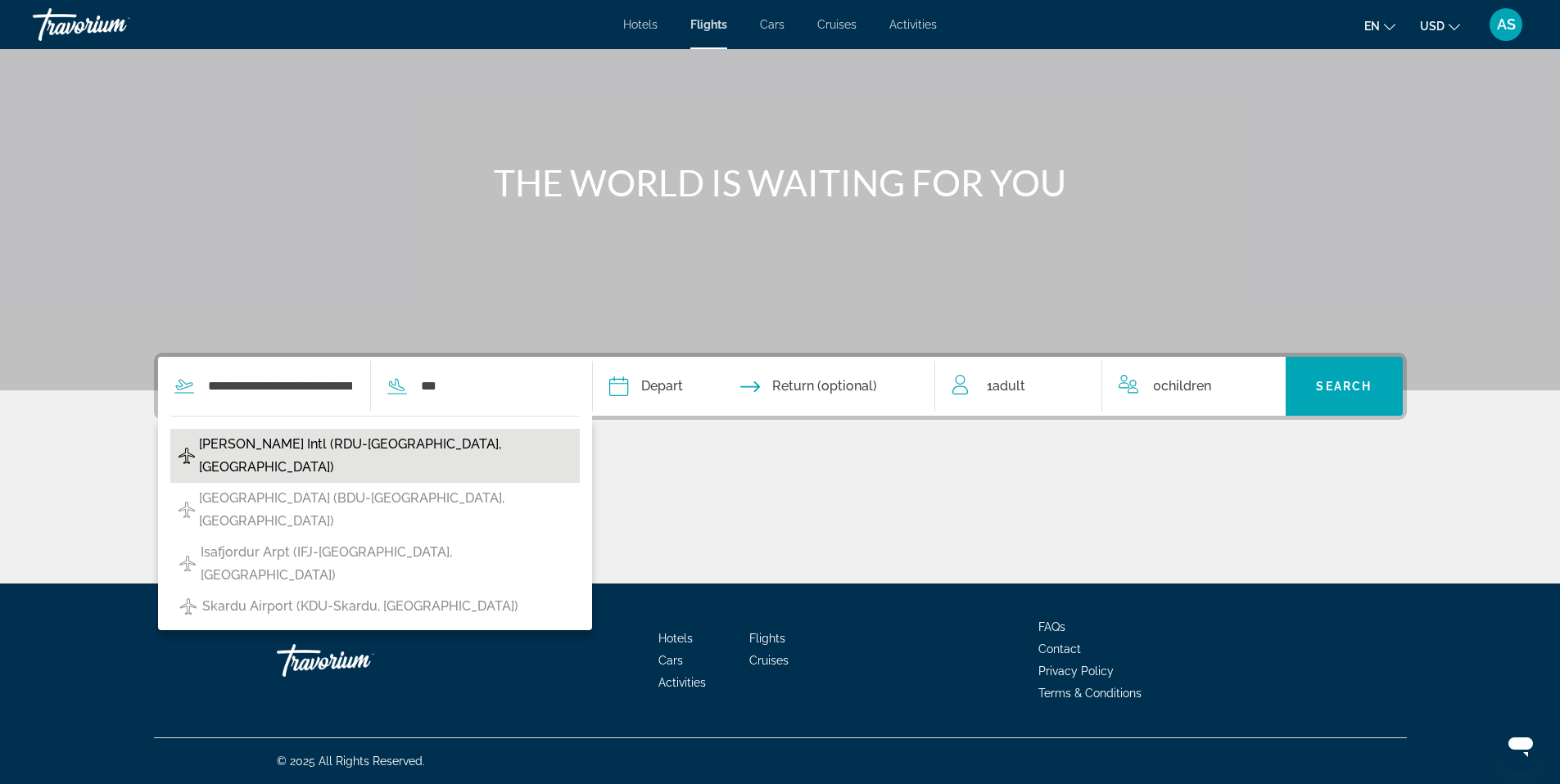
click at [378, 441] on span "[PERSON_NAME] Intl (RDU-[GEOGRAPHIC_DATA], [GEOGRAPHIC_DATA])" at bounding box center [385, 456] width 372 height 46
type input "**********"
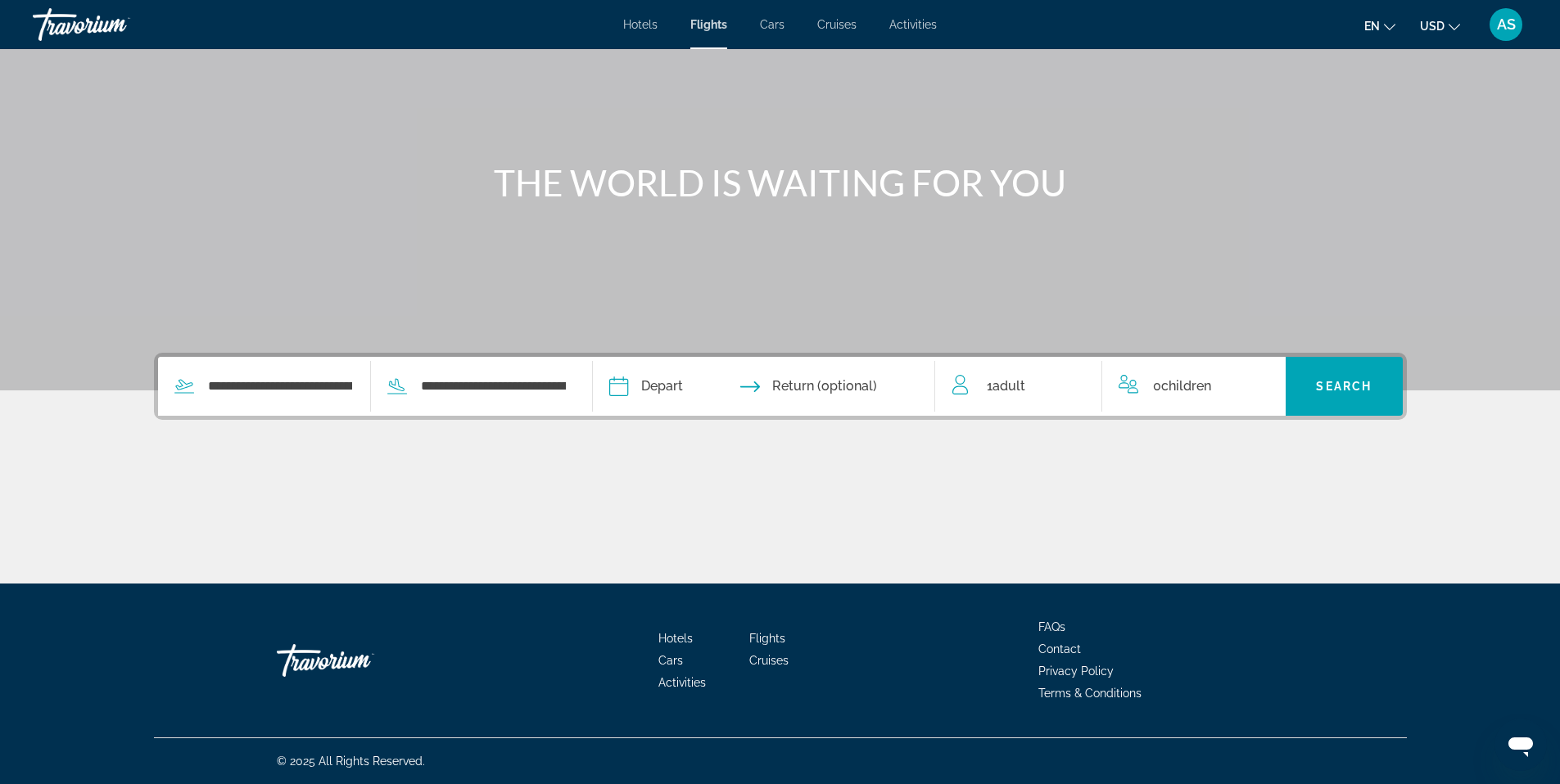
click at [649, 382] on input "Depart date" at bounding box center [690, 389] width 169 height 64
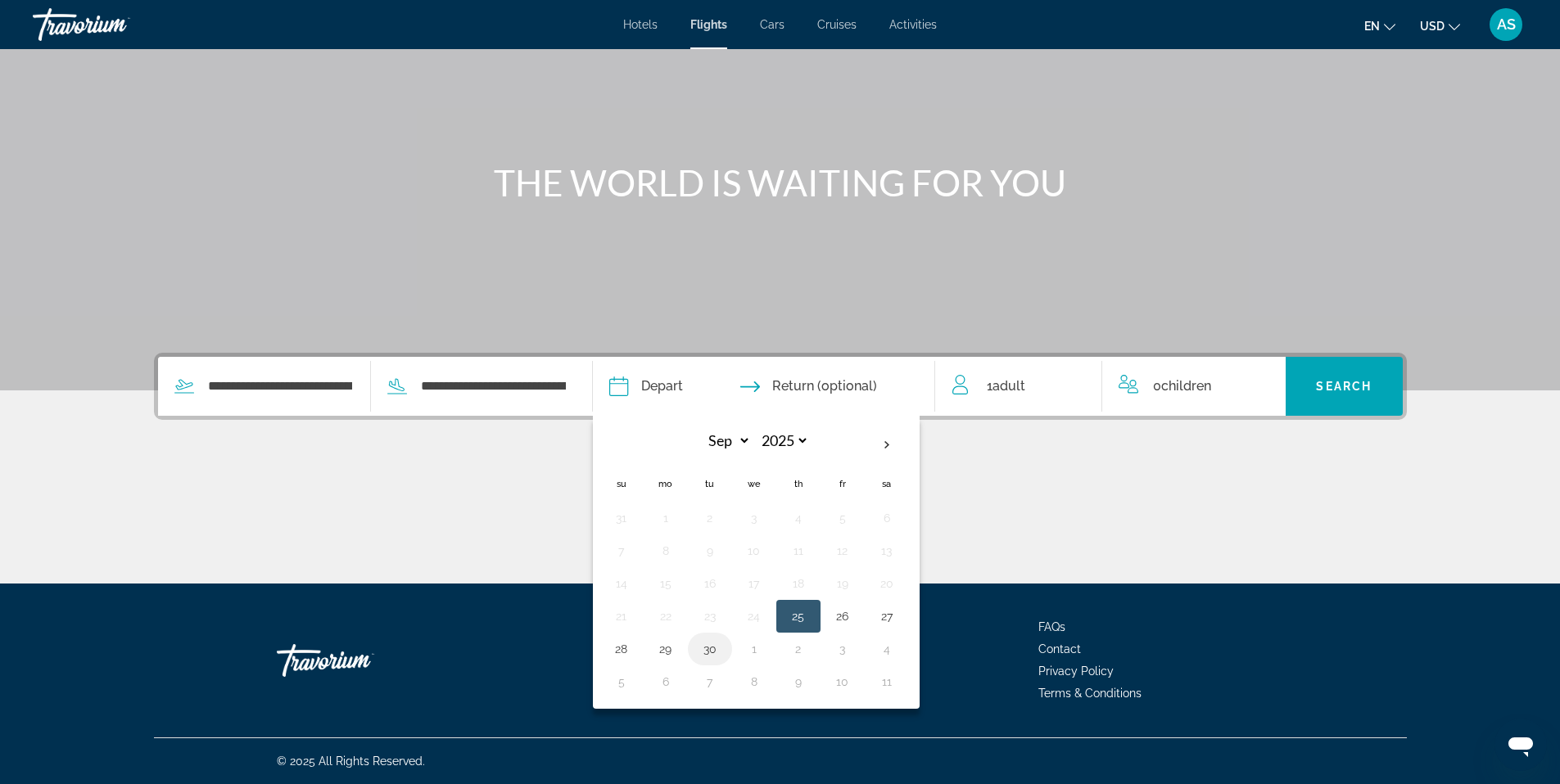
click at [711, 648] on button "30" at bounding box center [710, 649] width 26 height 23
type input "**********"
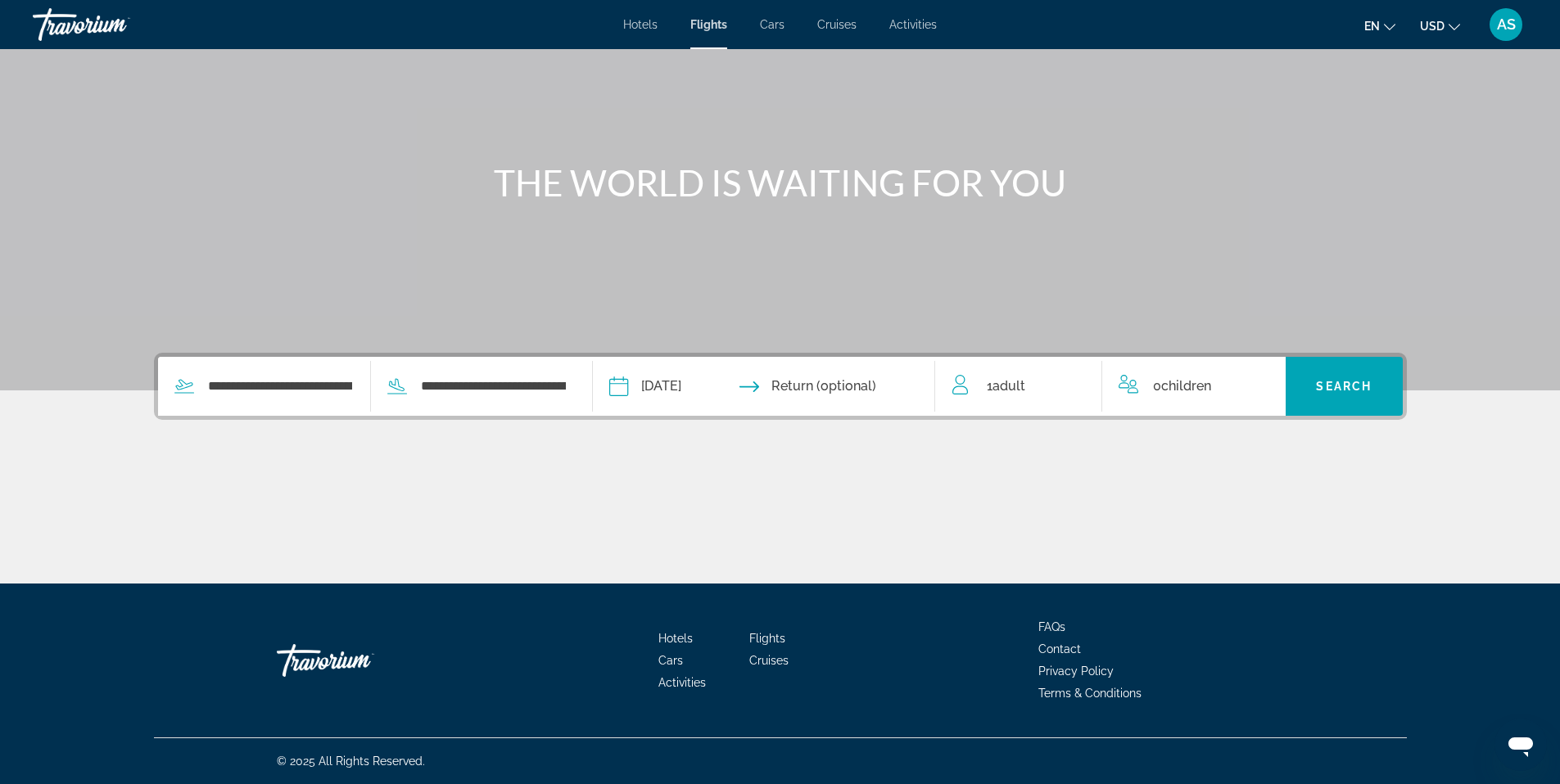
click at [840, 382] on input "Return date" at bounding box center [856, 389] width 169 height 64
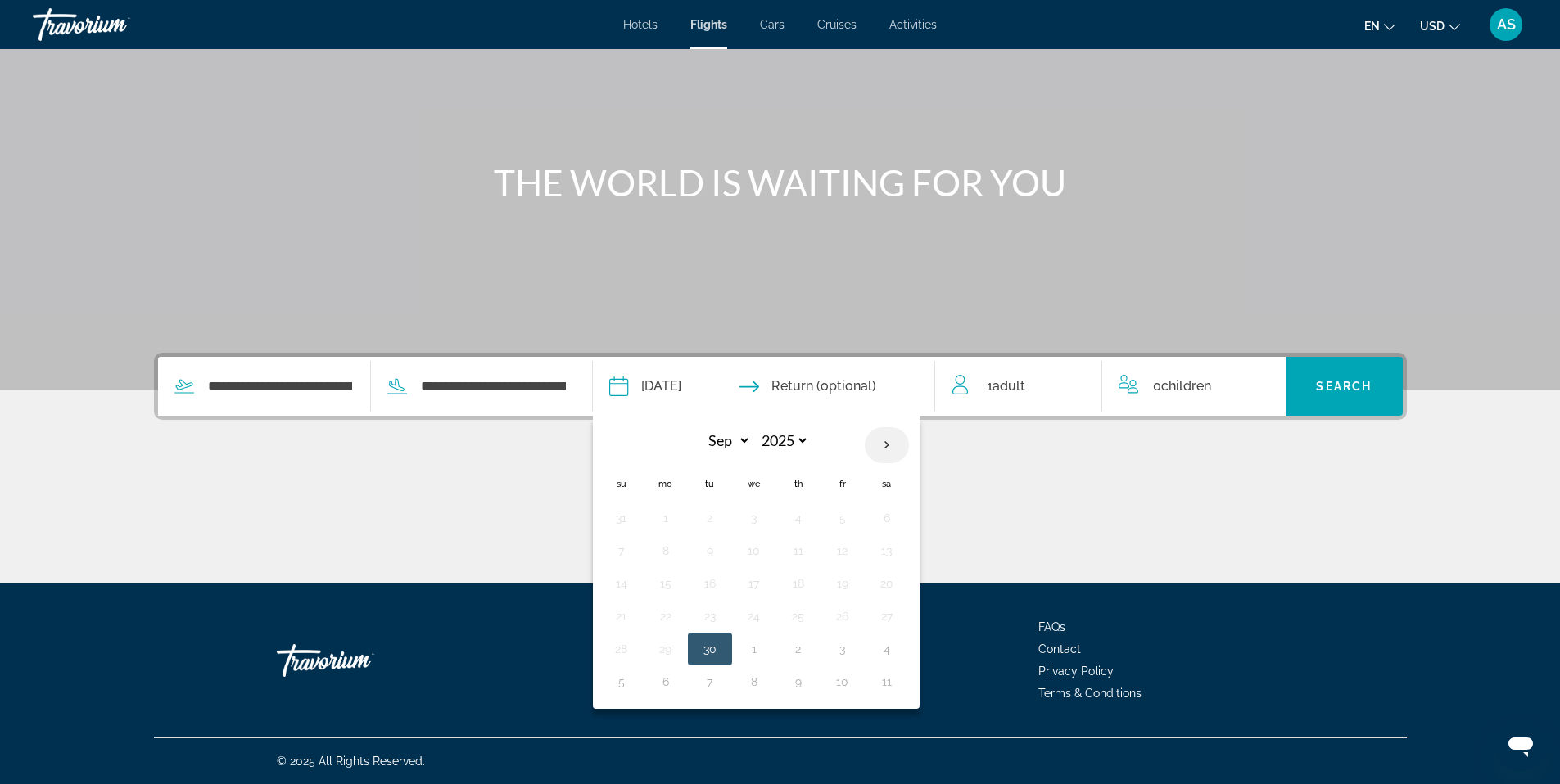
click at [886, 442] on th "Next month" at bounding box center [887, 445] width 44 height 36
select select "*"
click at [709, 548] on button "7" at bounding box center [710, 551] width 26 height 23
type input "**********"
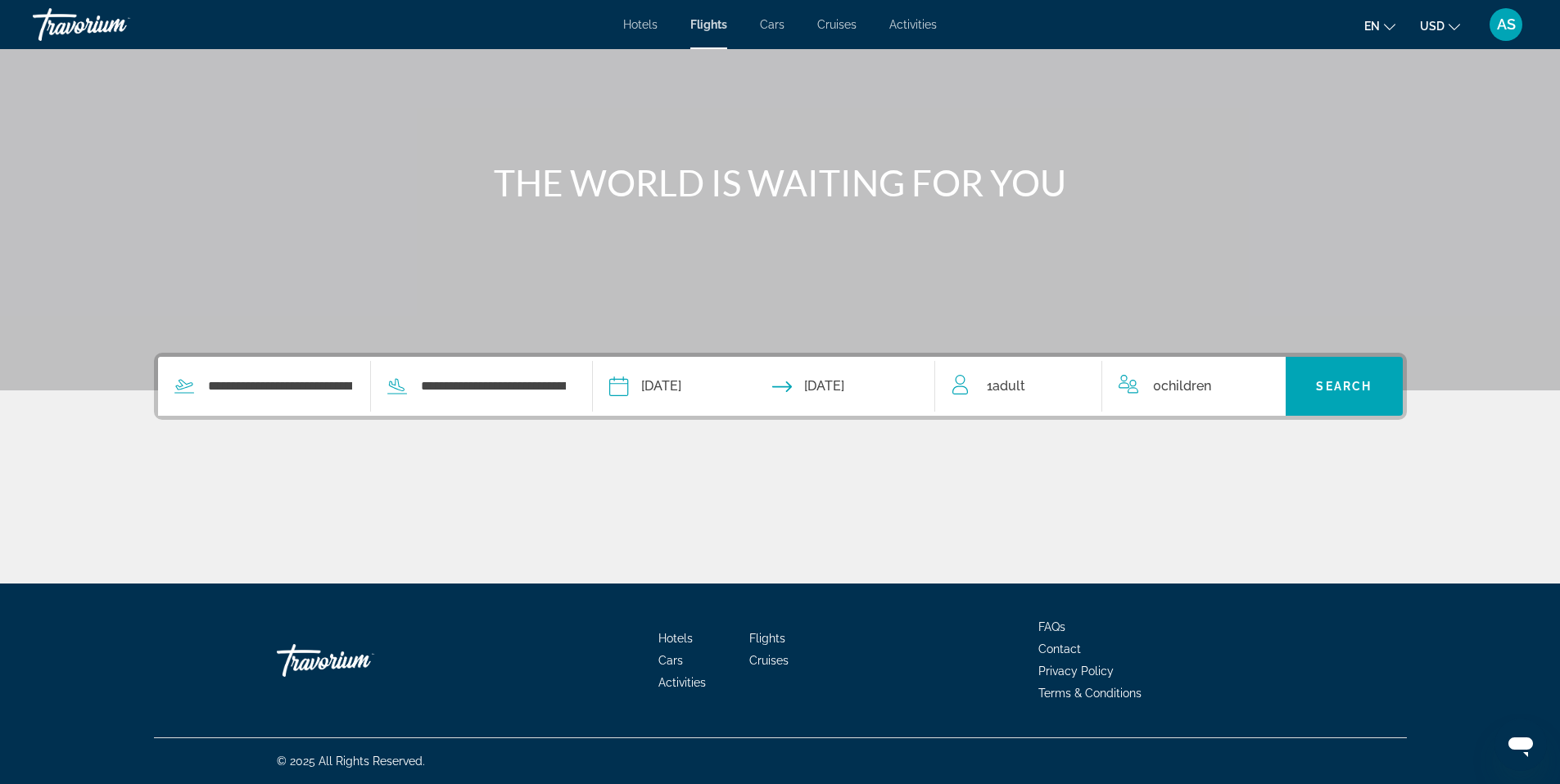
click at [992, 386] on span "1 Adult Adults" at bounding box center [1006, 386] width 39 height 23
click at [1080, 384] on icon "Increment adults" at bounding box center [1078, 382] width 15 height 19
click at [1241, 491] on div "Main content" at bounding box center [780, 522] width 1253 height 123
click at [1321, 405] on span "Search widget" at bounding box center [1343, 386] width 117 height 39
